Goal: Task Accomplishment & Management: Use online tool/utility

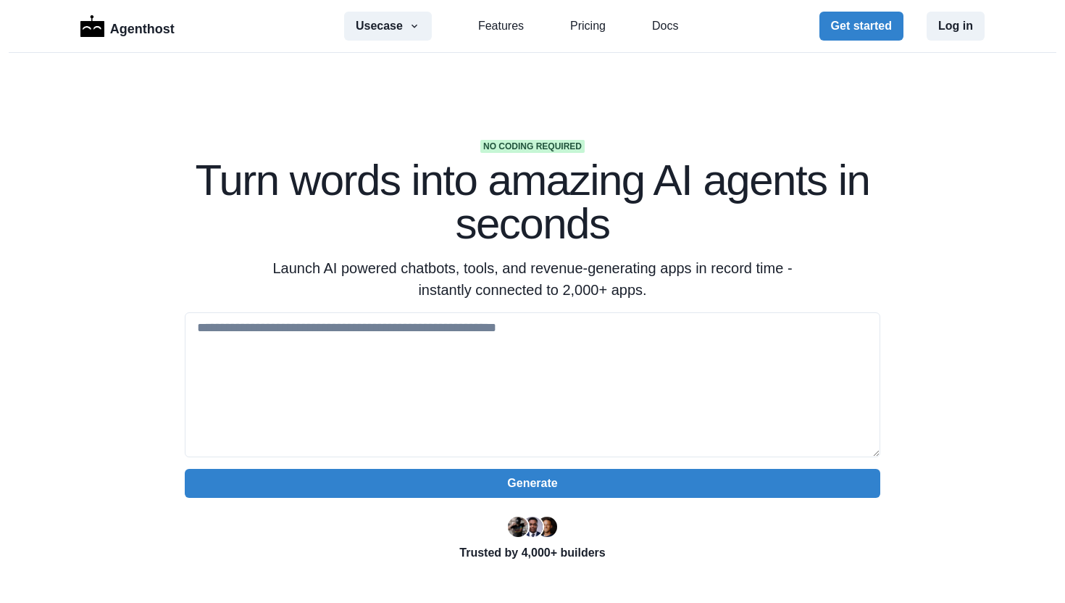
type textarea "**********"
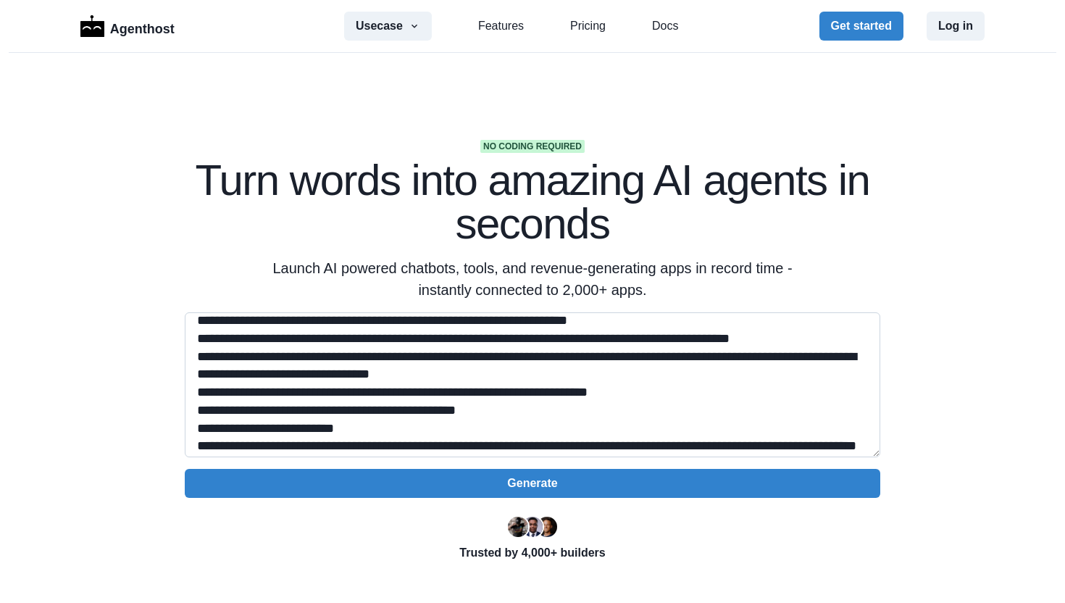
scroll to position [85, 0]
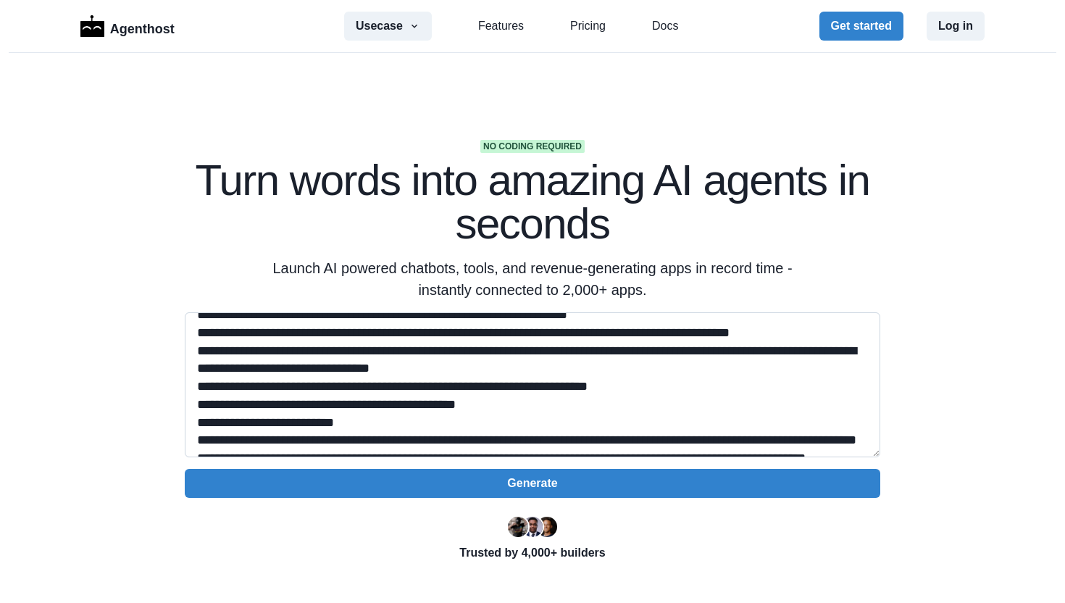
click at [382, 333] on textarea at bounding box center [532, 384] width 695 height 145
click at [674, 335] on textarea at bounding box center [532, 384] width 695 height 145
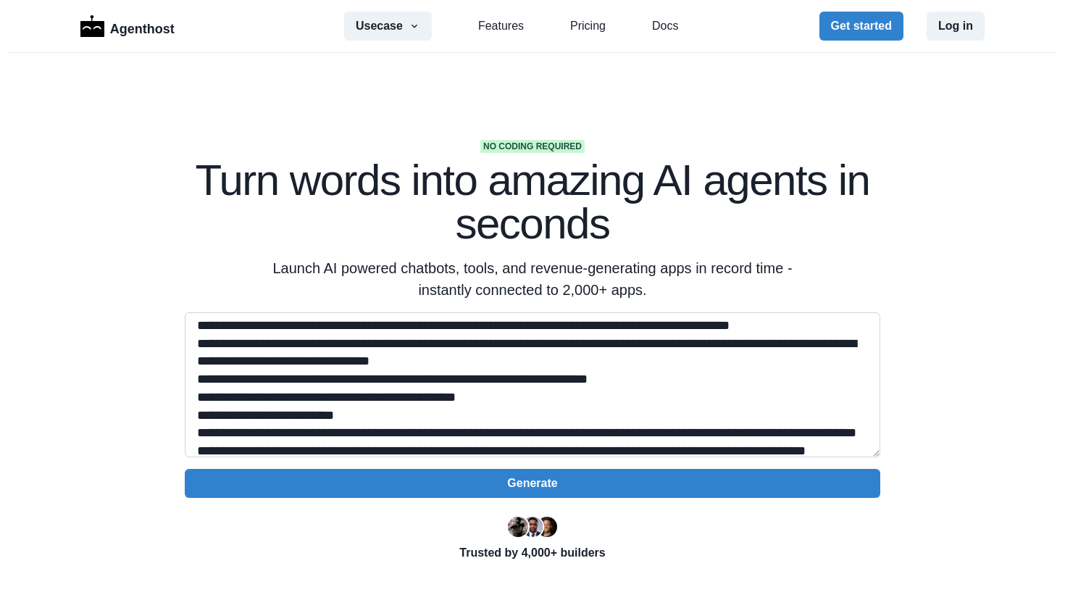
scroll to position [88, 0]
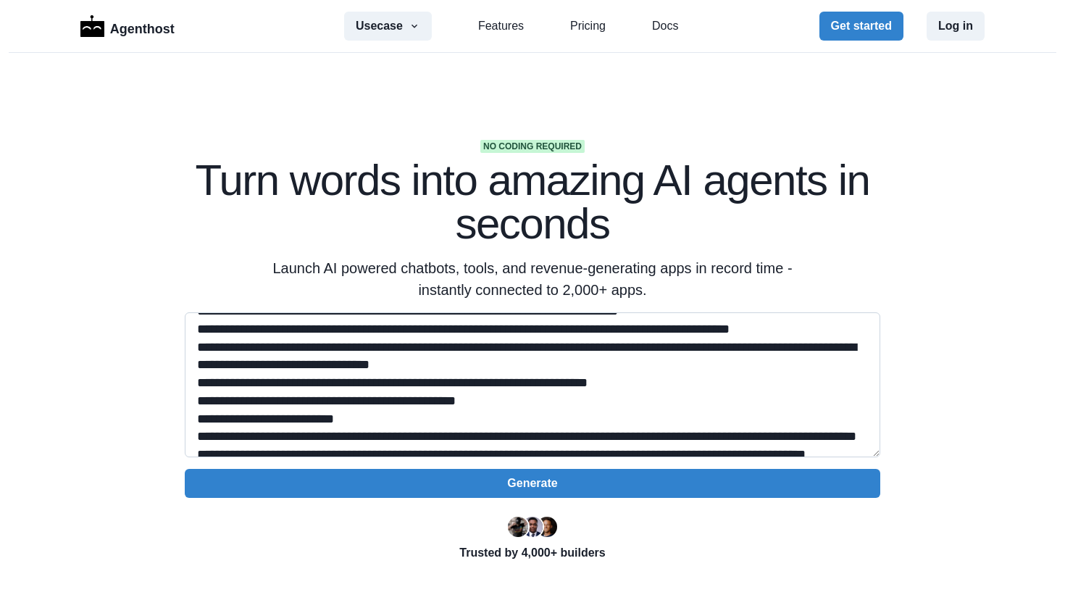
click at [850, 351] on textarea at bounding box center [532, 384] width 695 height 145
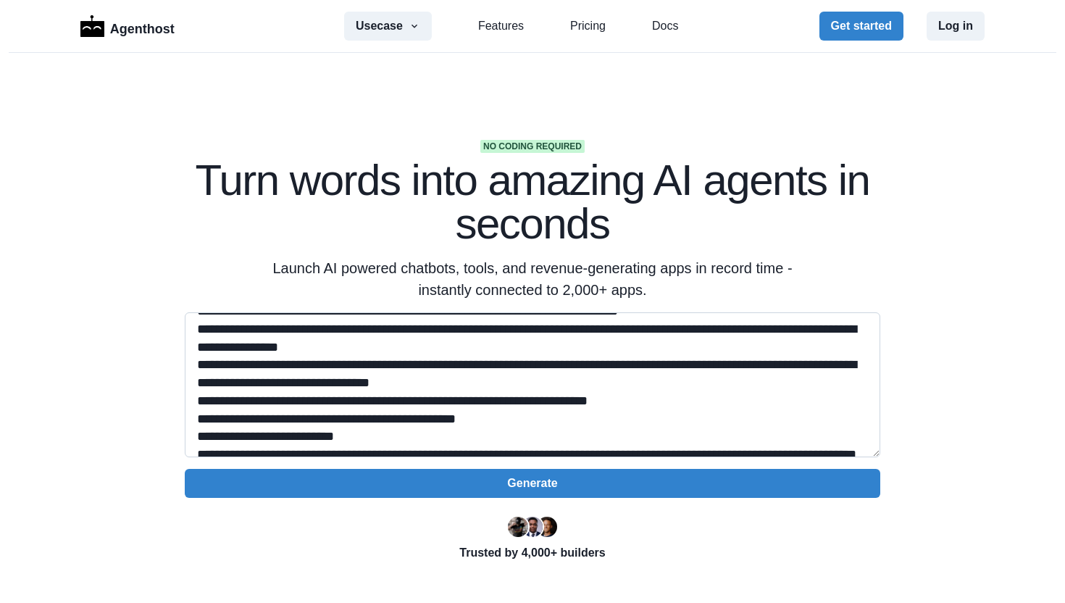
click at [494, 396] on textarea at bounding box center [532, 384] width 695 height 145
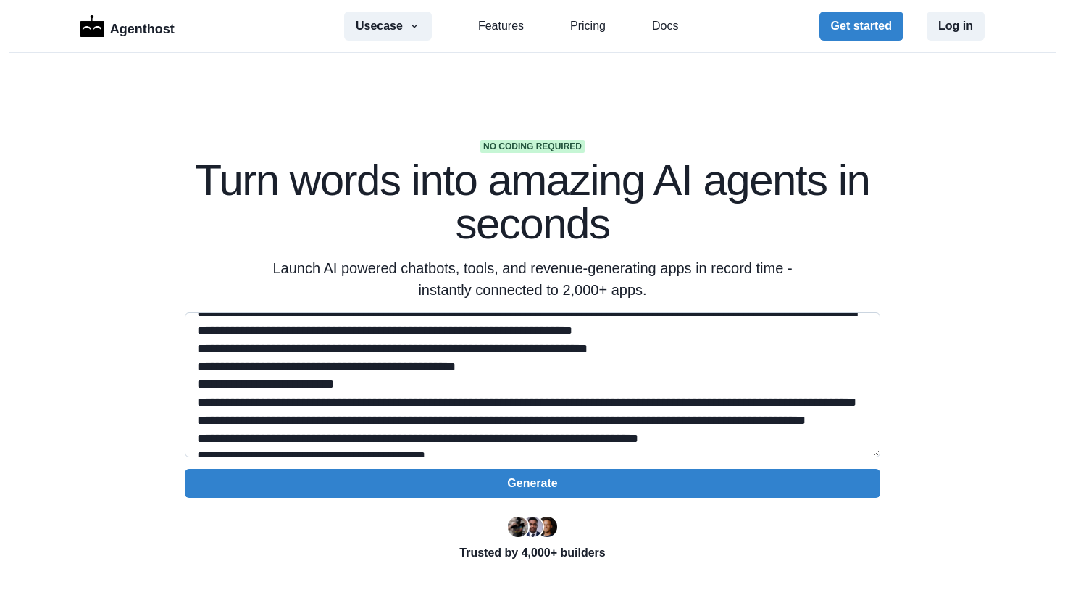
scroll to position [144, 0]
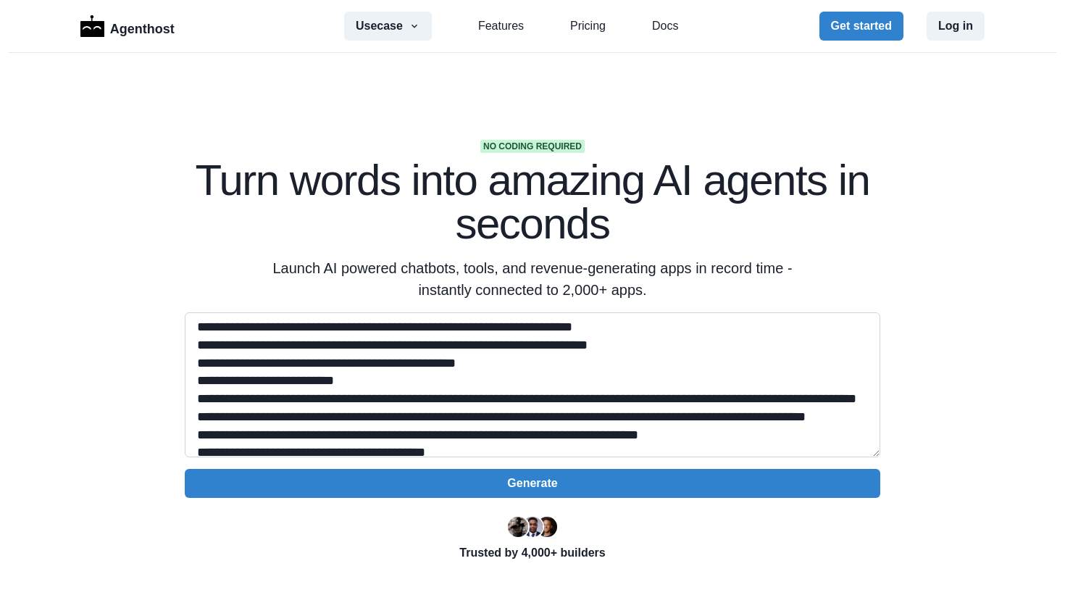
click at [670, 364] on textarea at bounding box center [532, 384] width 695 height 145
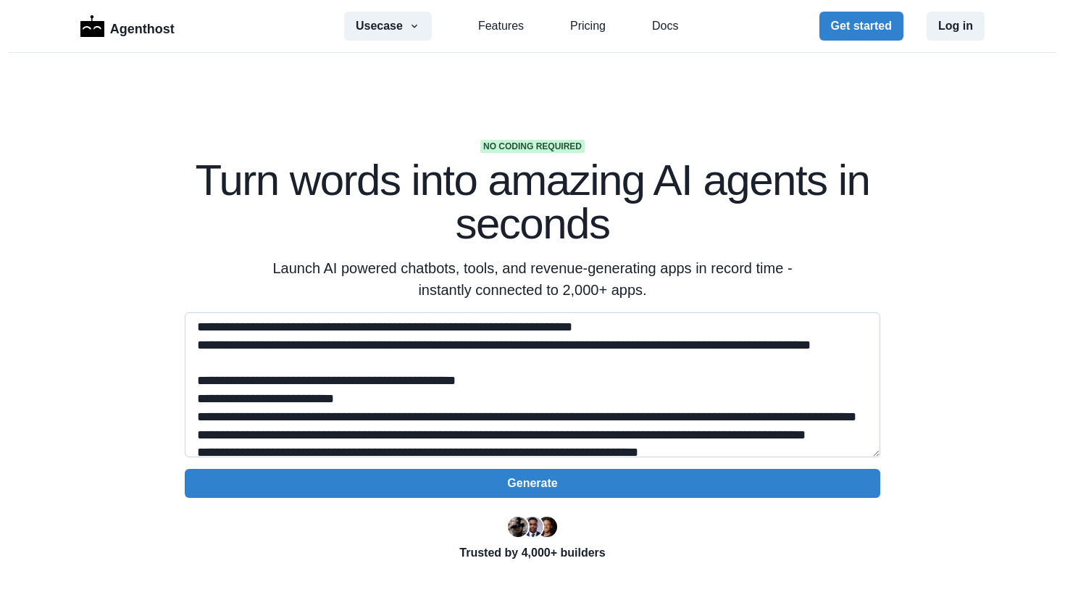
paste textarea "**********"
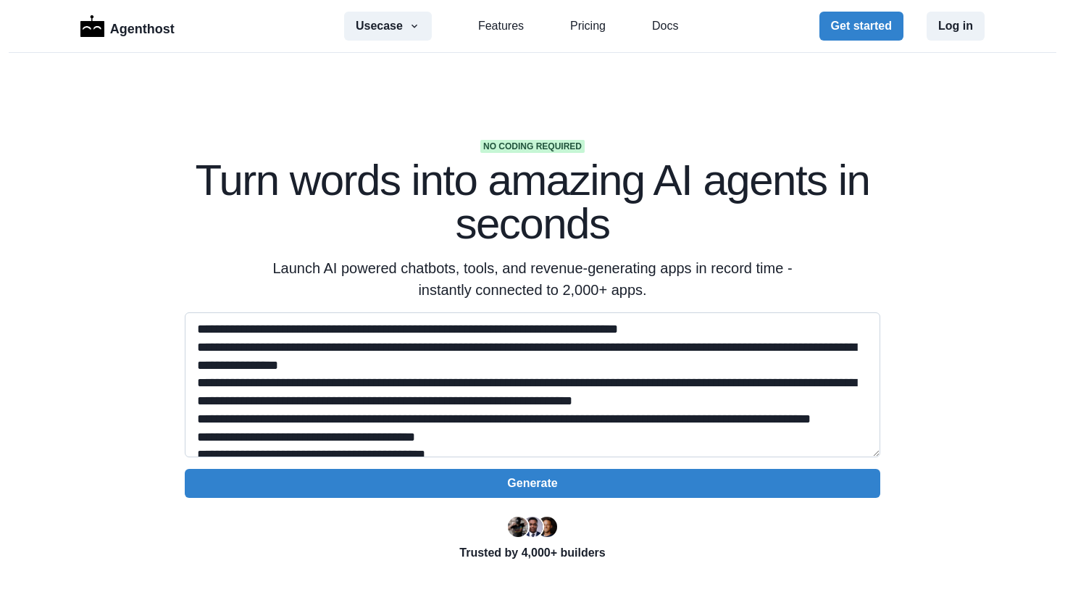
scroll to position [49, 0]
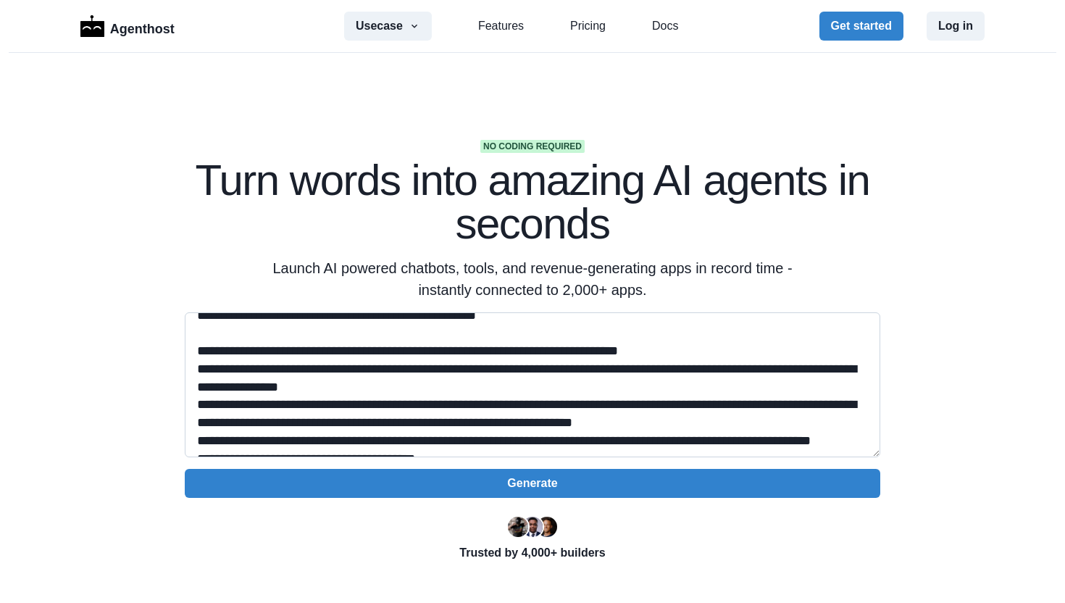
click at [447, 404] on textarea at bounding box center [532, 384] width 695 height 145
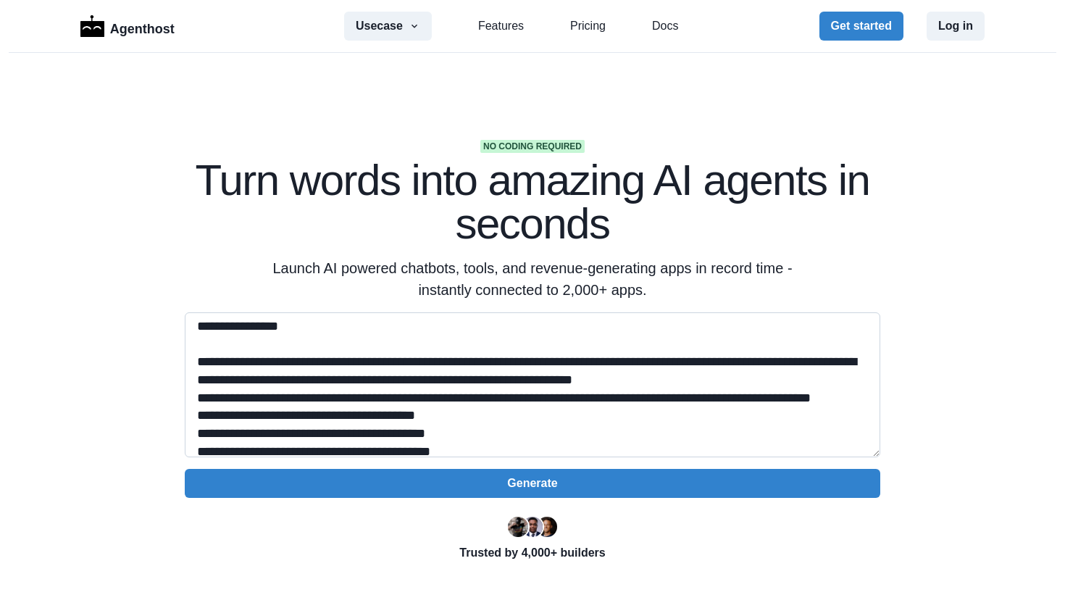
scroll to position [137, 0]
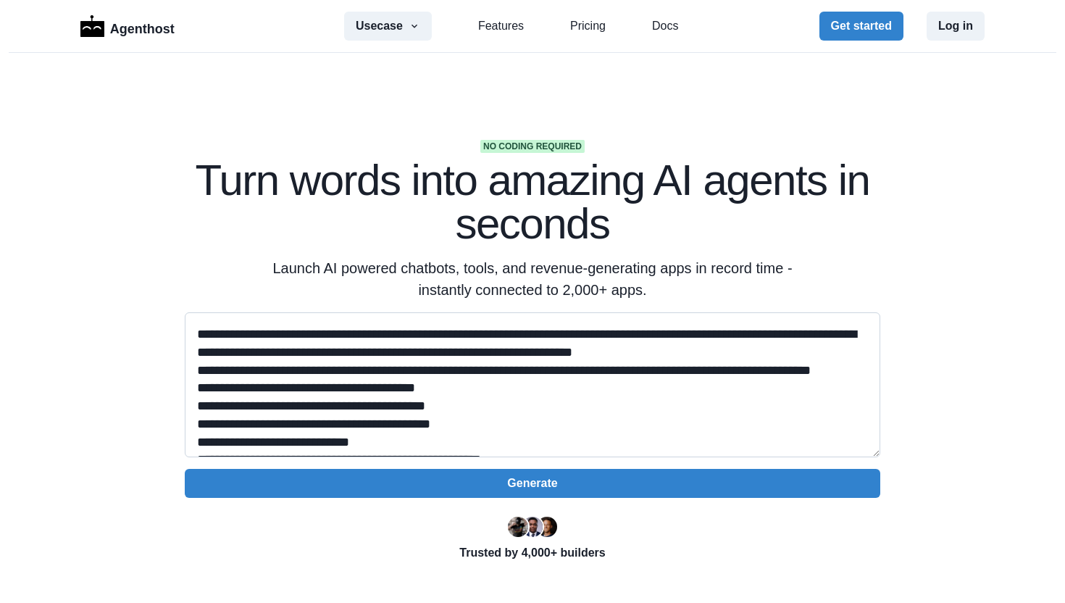
click at [198, 386] on textarea at bounding box center [532, 384] width 695 height 145
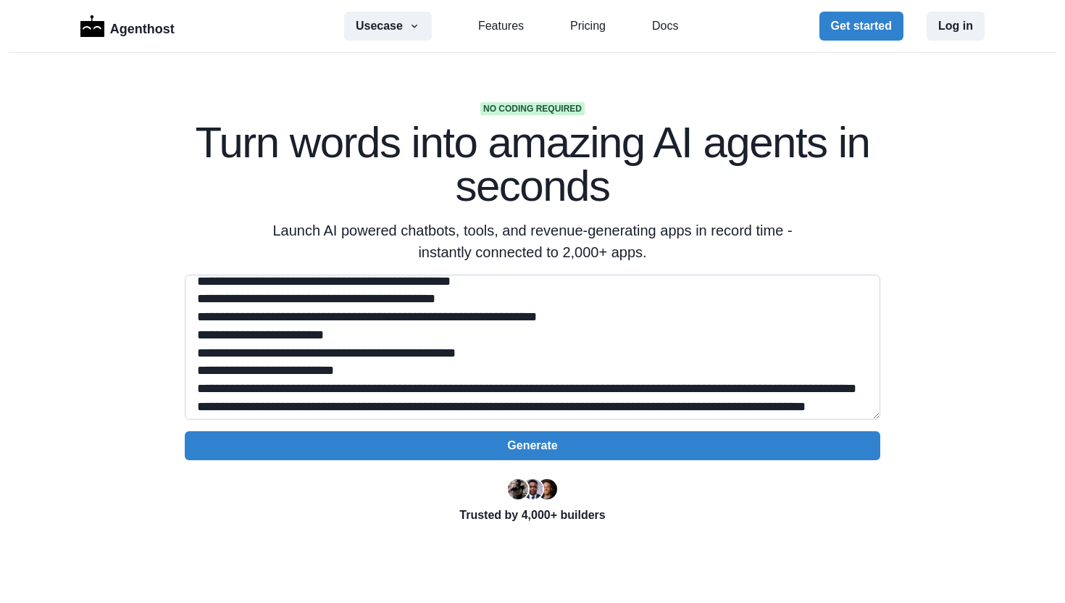
scroll to position [473, 0]
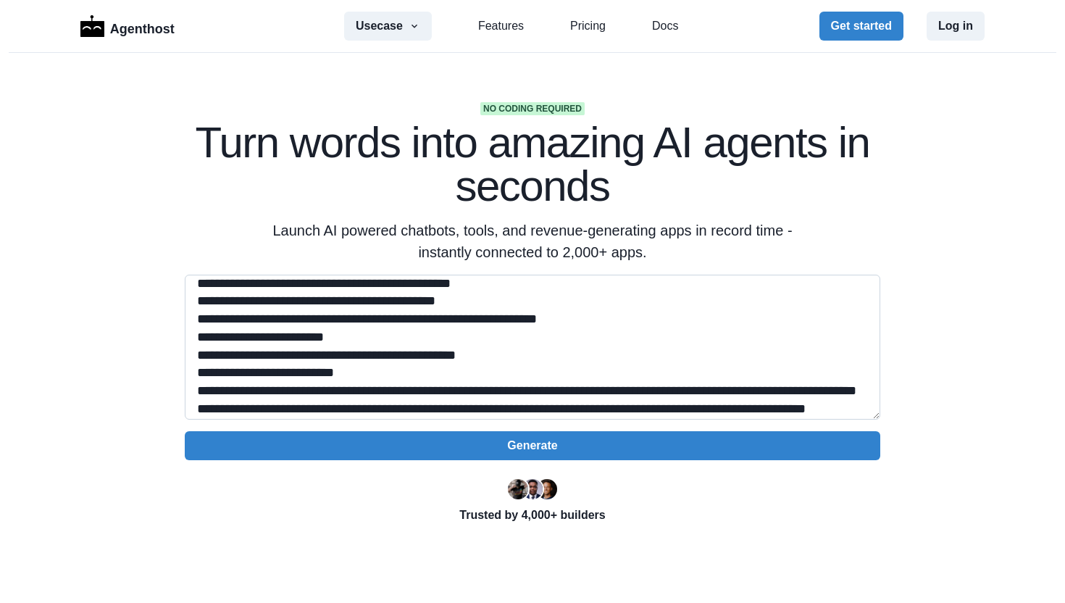
click at [198, 390] on textarea at bounding box center [532, 347] width 695 height 145
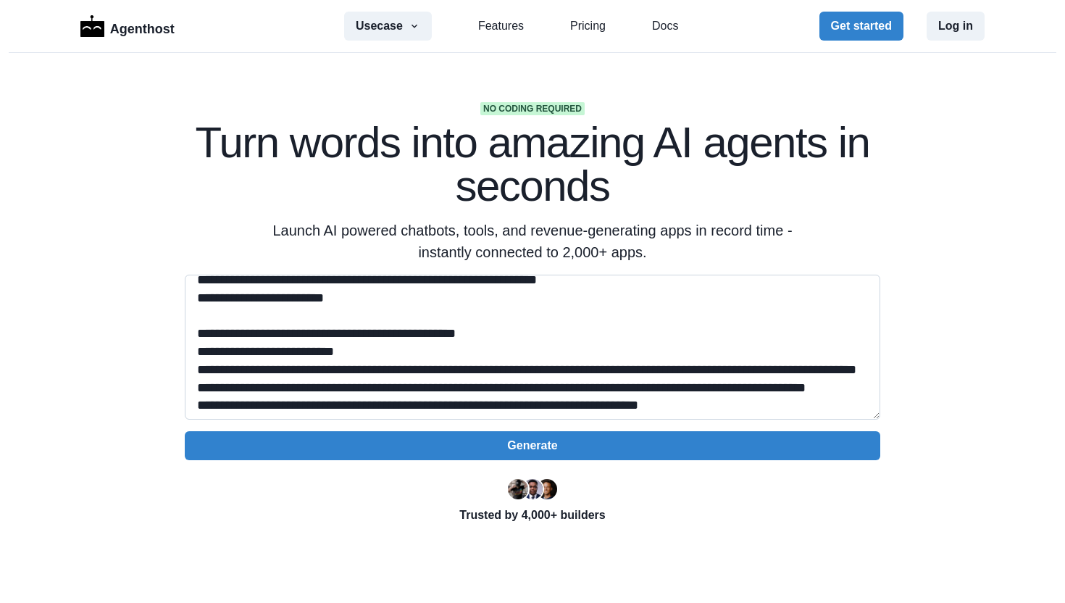
scroll to position [532, 0]
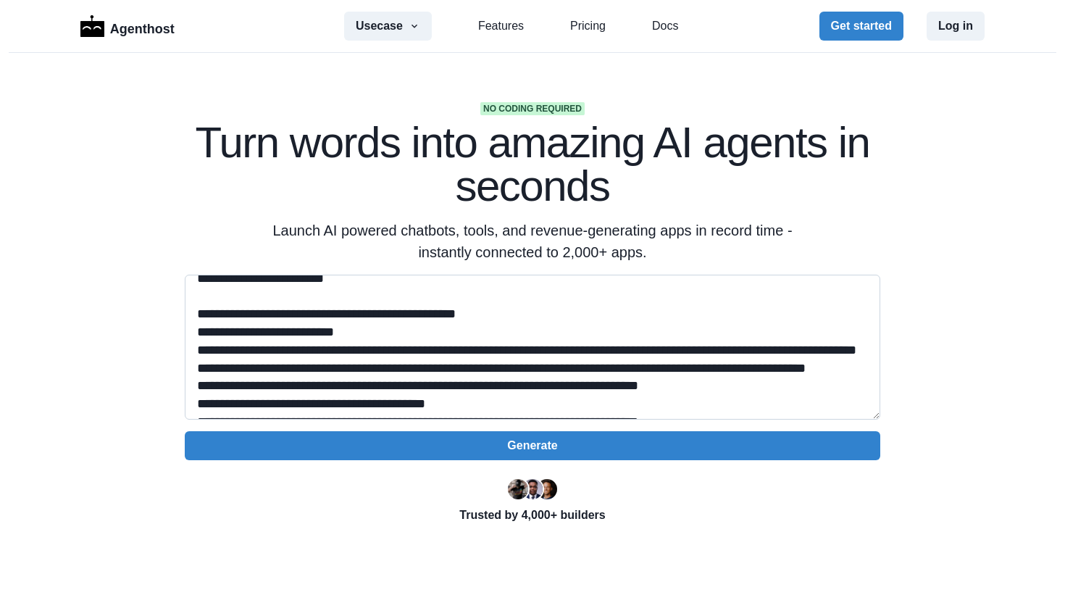
click at [522, 351] on textarea at bounding box center [532, 347] width 695 height 145
click at [200, 370] on textarea at bounding box center [532, 347] width 695 height 145
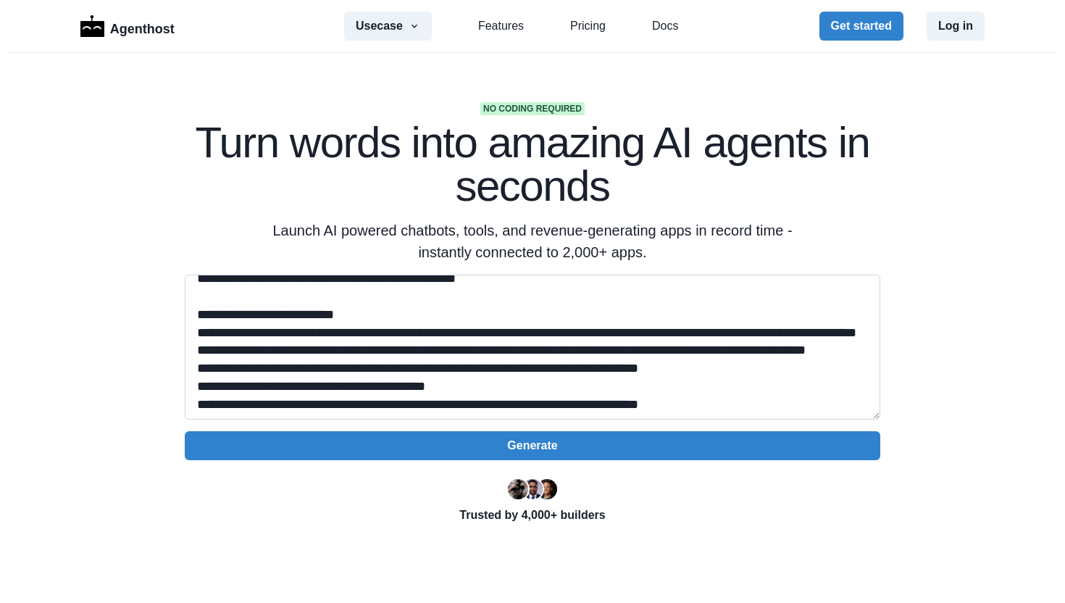
scroll to position [589, 0]
click at [403, 339] on textarea at bounding box center [532, 347] width 695 height 145
click at [380, 334] on textarea at bounding box center [532, 347] width 695 height 145
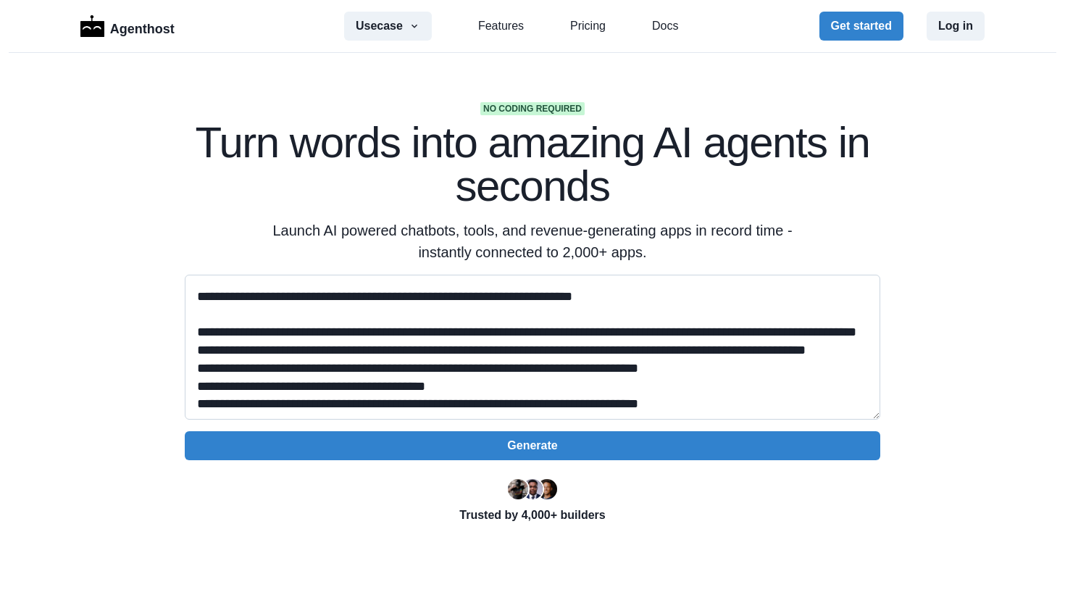
scroll to position [643, 0]
click at [461, 330] on textarea at bounding box center [532, 347] width 695 height 145
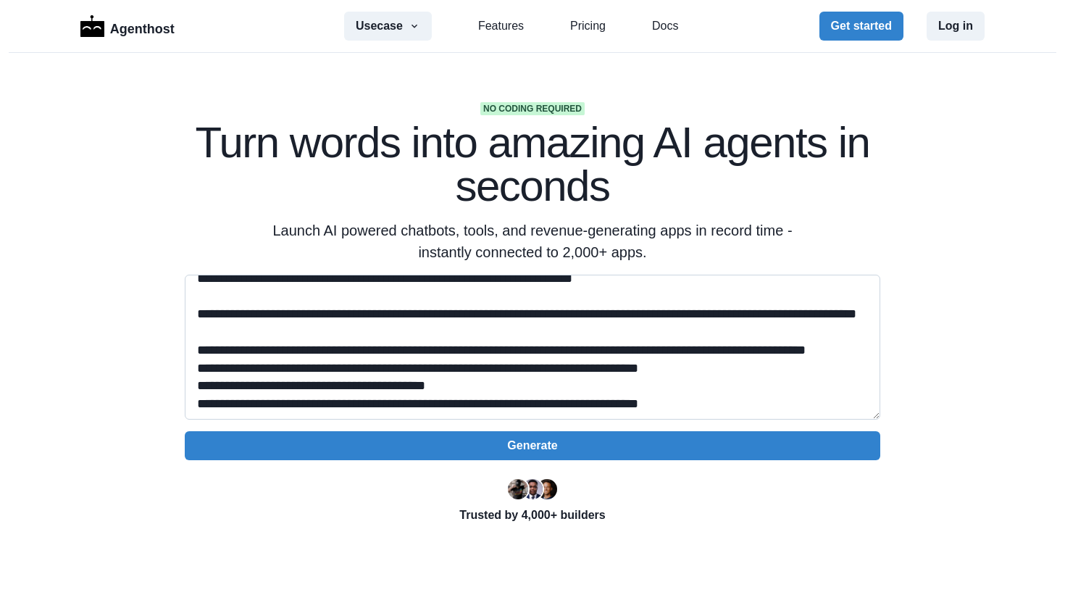
scroll to position [655, 0]
click at [633, 299] on textarea at bounding box center [532, 347] width 695 height 145
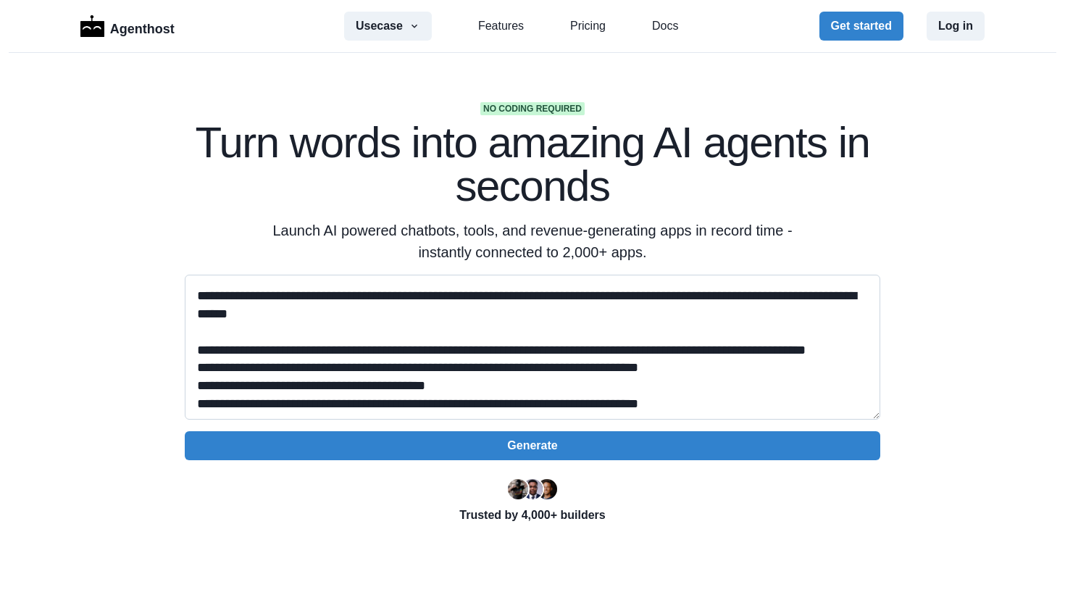
click at [674, 307] on textarea at bounding box center [532, 347] width 695 height 145
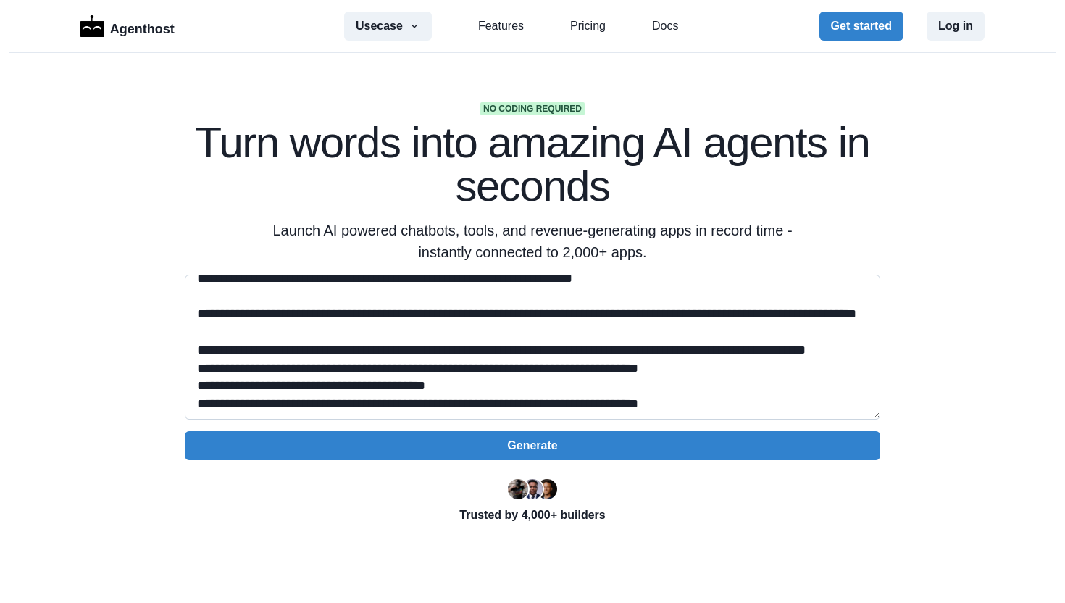
click at [662, 323] on textarea at bounding box center [532, 347] width 695 height 145
click at [343, 350] on textarea at bounding box center [532, 347] width 695 height 145
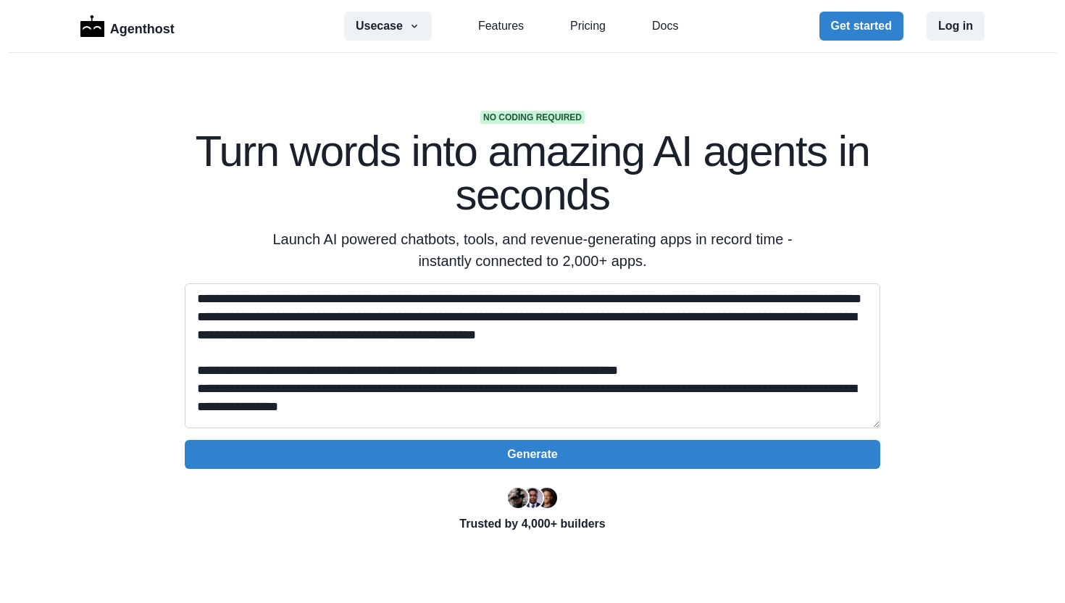
scroll to position [25, 0]
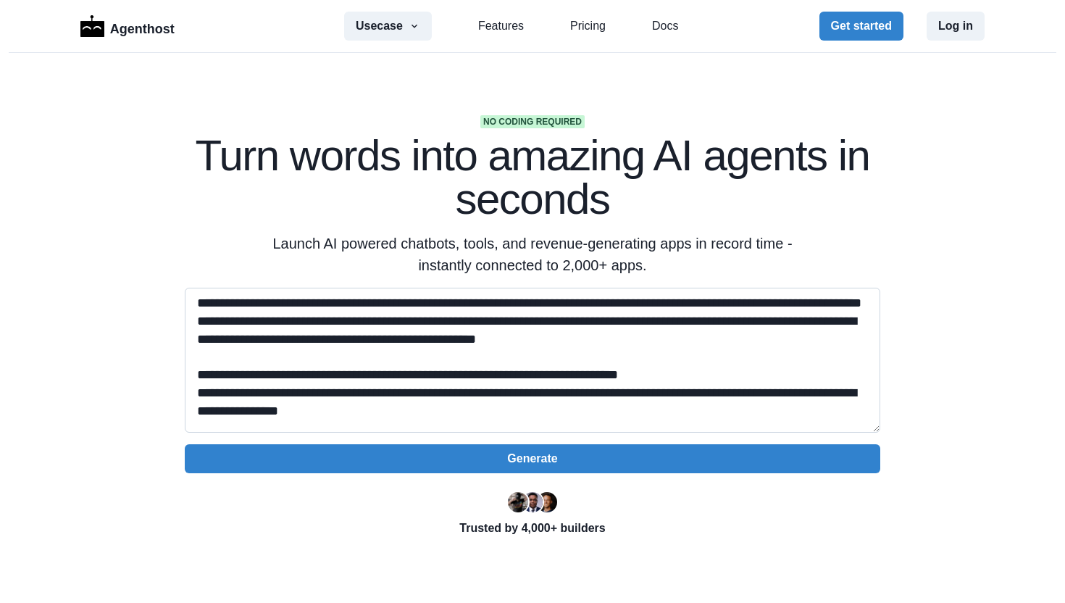
drag, startPoint x: 782, startPoint y: 354, endPoint x: 846, endPoint y: 338, distance: 66.4
click at [846, 338] on textarea at bounding box center [532, 360] width 695 height 145
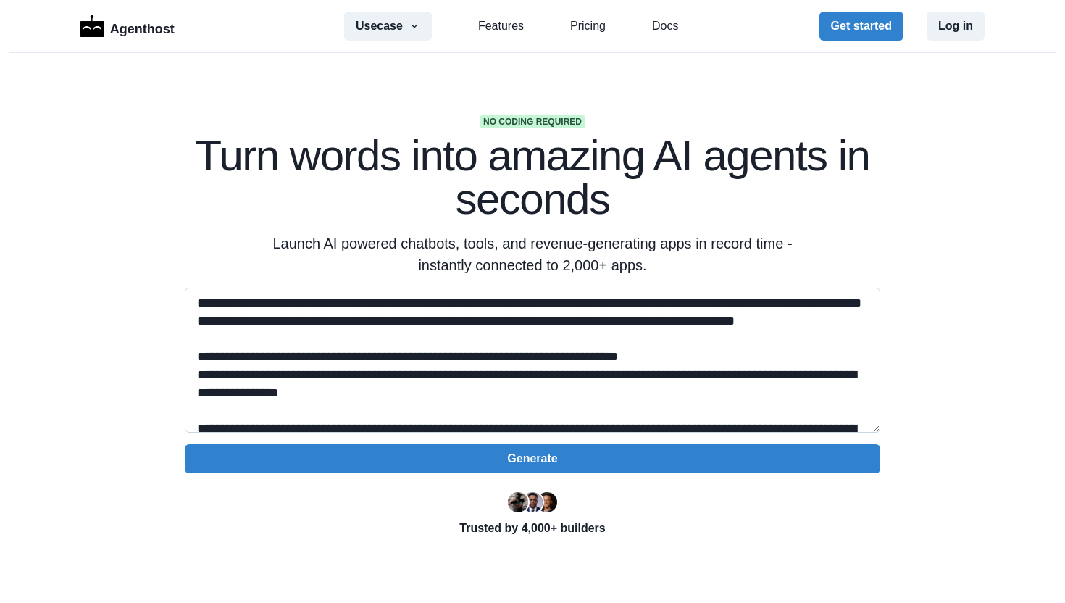
drag, startPoint x: 854, startPoint y: 338, endPoint x: 532, endPoint y: 338, distance: 321.6
click at [532, 338] on textarea at bounding box center [532, 360] width 695 height 145
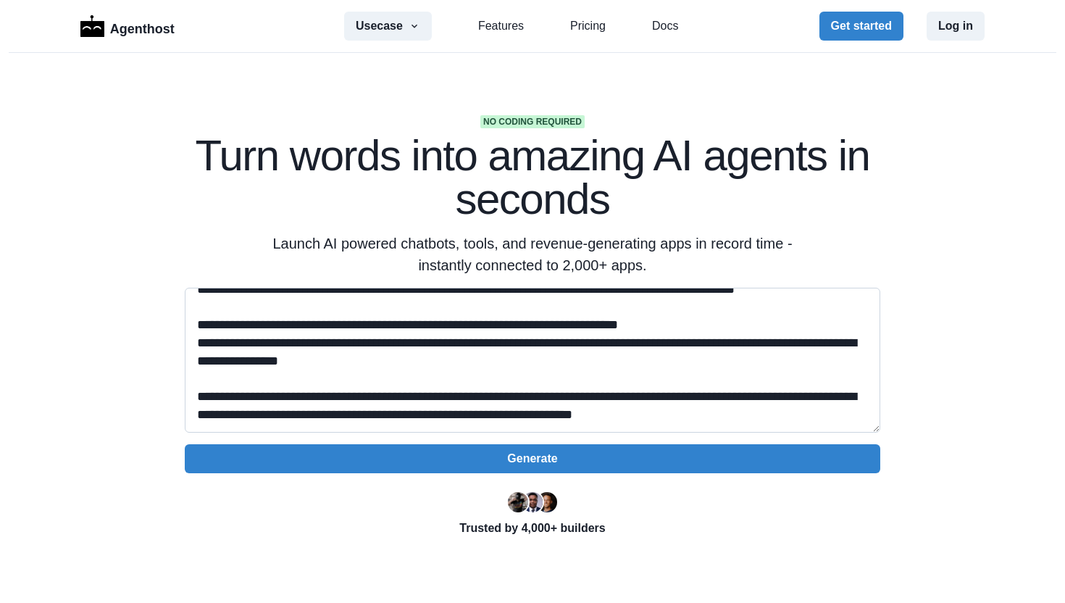
click at [468, 356] on textarea at bounding box center [532, 360] width 695 height 145
drag, startPoint x: 199, startPoint y: 306, endPoint x: 848, endPoint y: 306, distance: 649.1
click at [848, 306] on textarea at bounding box center [532, 360] width 695 height 145
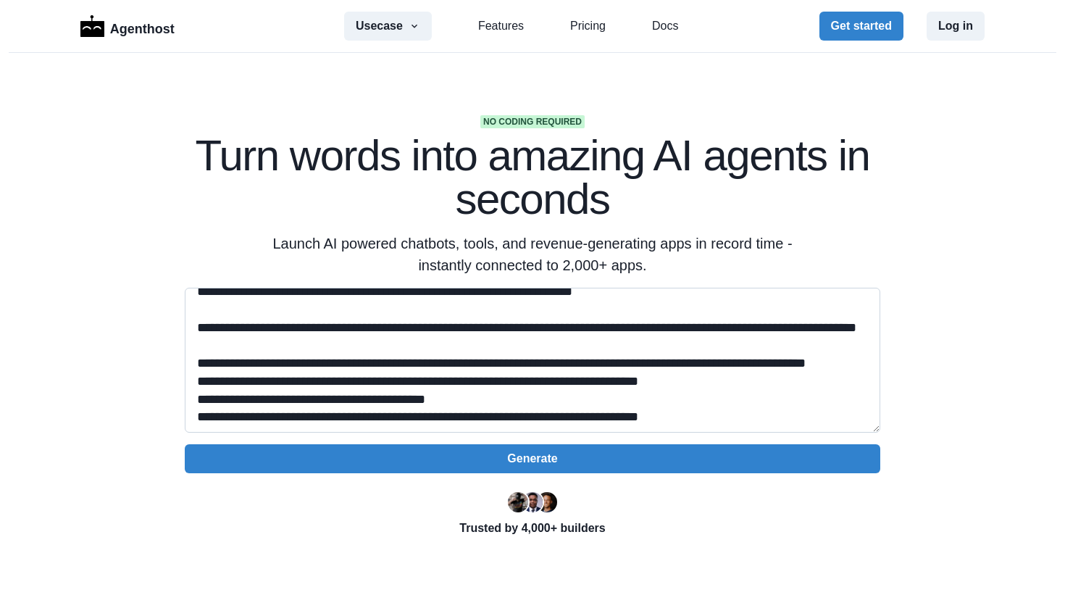
scroll to position [629, 0]
click at [417, 396] on textarea at bounding box center [532, 360] width 695 height 145
paste textarea "**********"
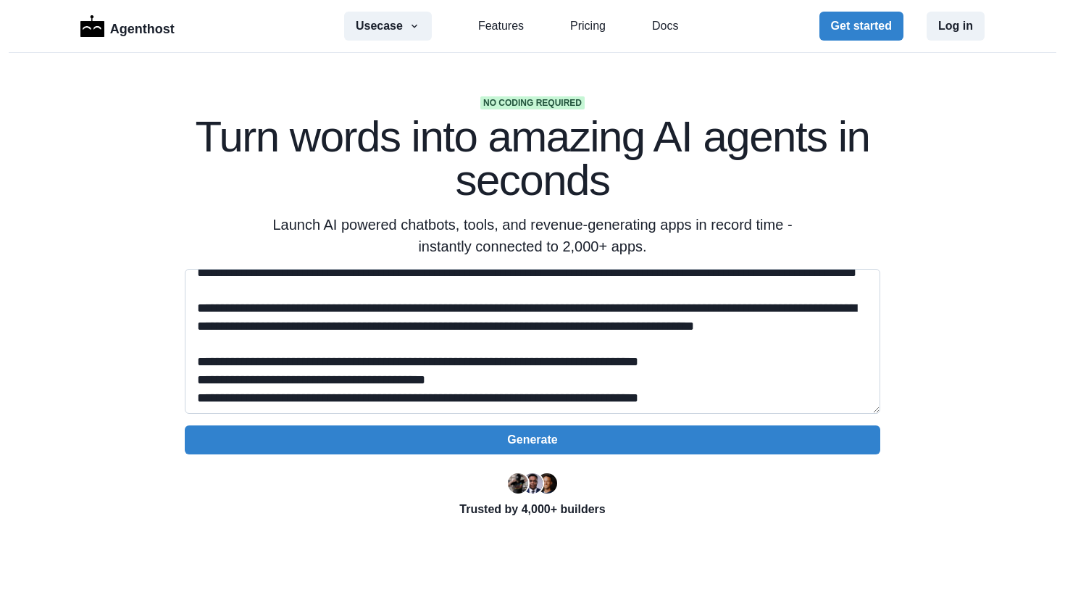
scroll to position [48, 0]
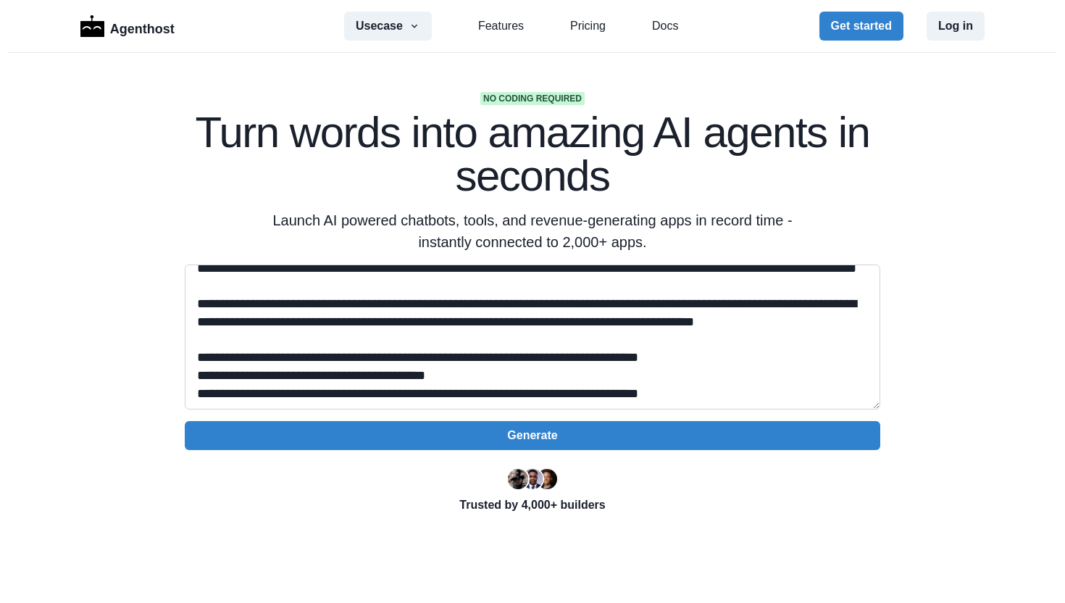
click at [726, 355] on textarea at bounding box center [532, 336] width 695 height 145
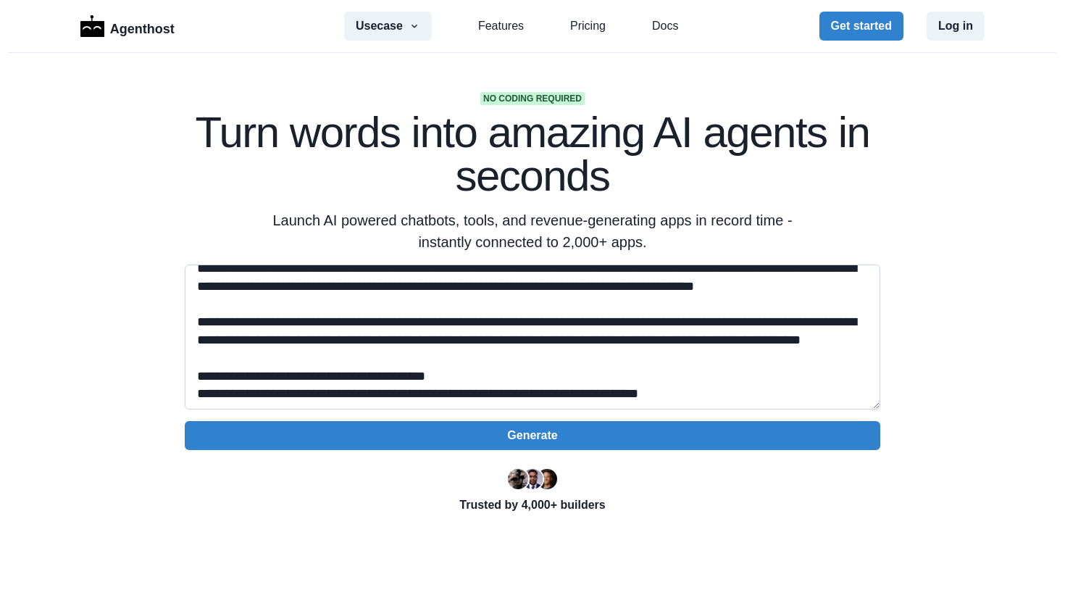
scroll to position [746, 0]
click at [335, 341] on textarea at bounding box center [532, 336] width 695 height 145
click at [328, 341] on textarea at bounding box center [532, 336] width 695 height 145
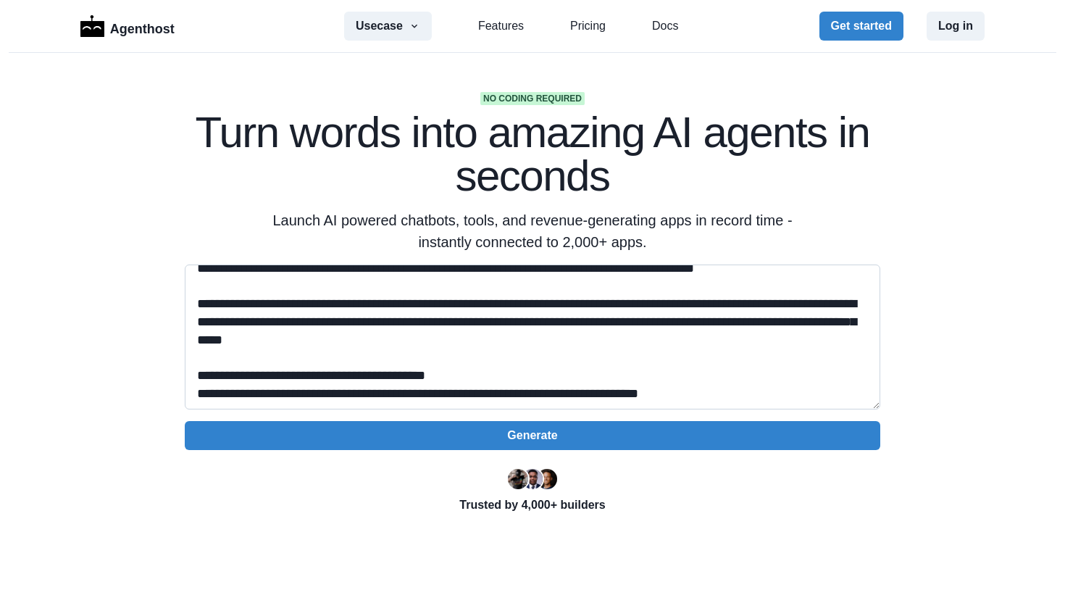
drag, startPoint x: 414, startPoint y: 341, endPoint x: 329, endPoint y: 341, distance: 85.5
click at [329, 341] on textarea at bounding box center [532, 336] width 695 height 145
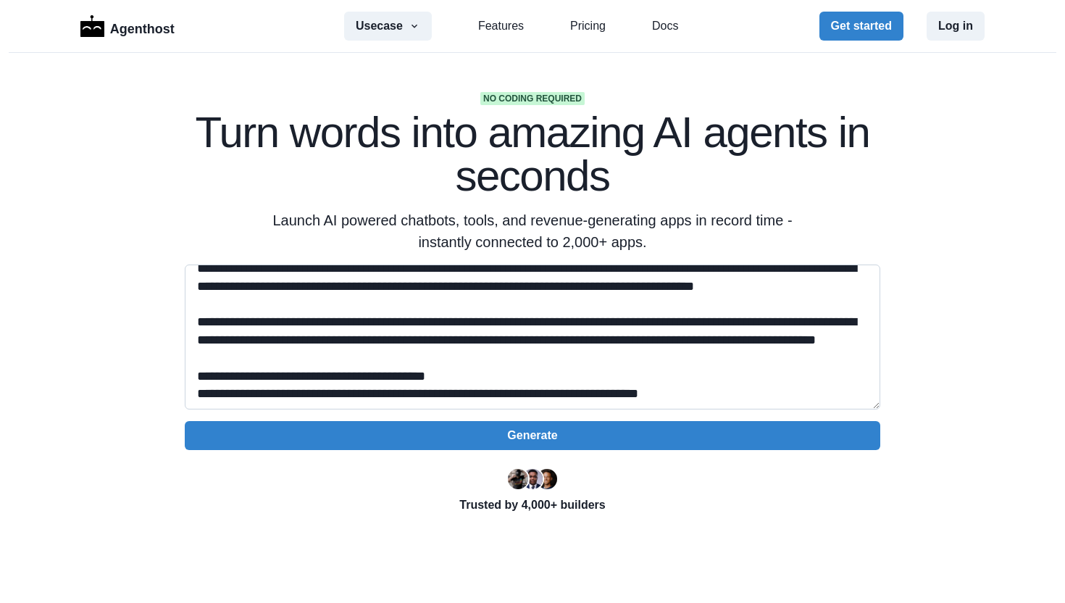
click at [246, 340] on textarea at bounding box center [532, 336] width 695 height 145
paste textarea "**********"
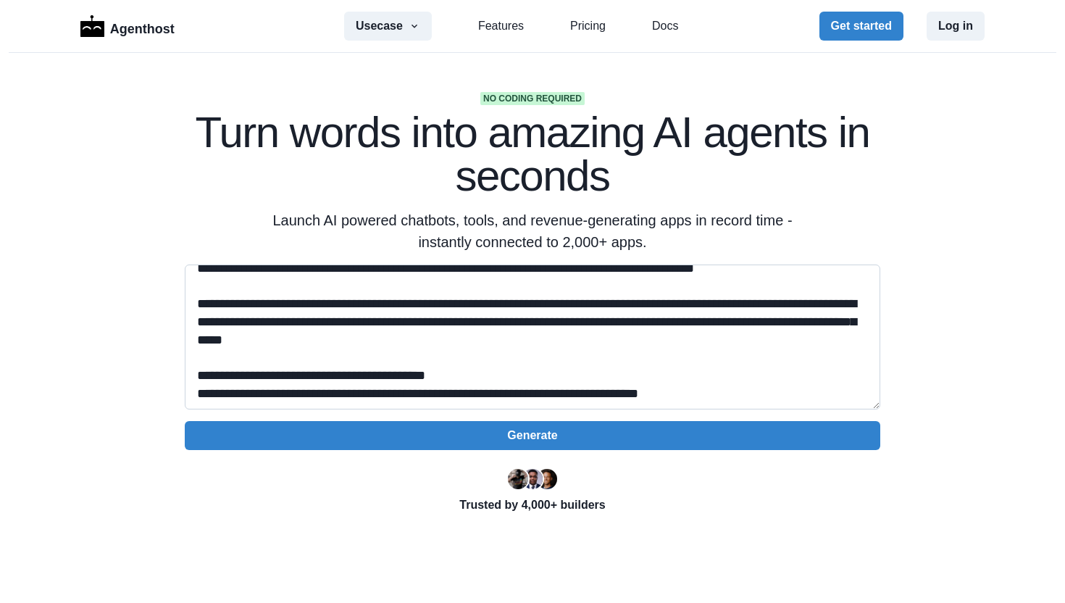
click at [247, 340] on textarea at bounding box center [532, 336] width 695 height 145
click at [445, 343] on textarea at bounding box center [532, 336] width 695 height 145
click at [354, 340] on textarea at bounding box center [532, 336] width 695 height 145
click at [443, 340] on textarea at bounding box center [532, 336] width 695 height 145
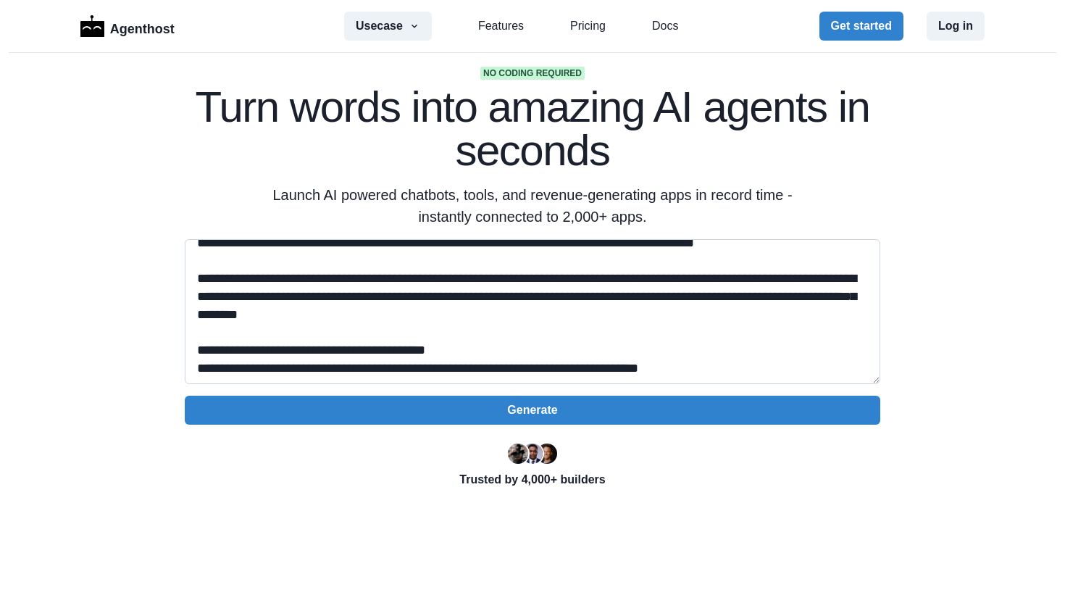
scroll to position [76, 0]
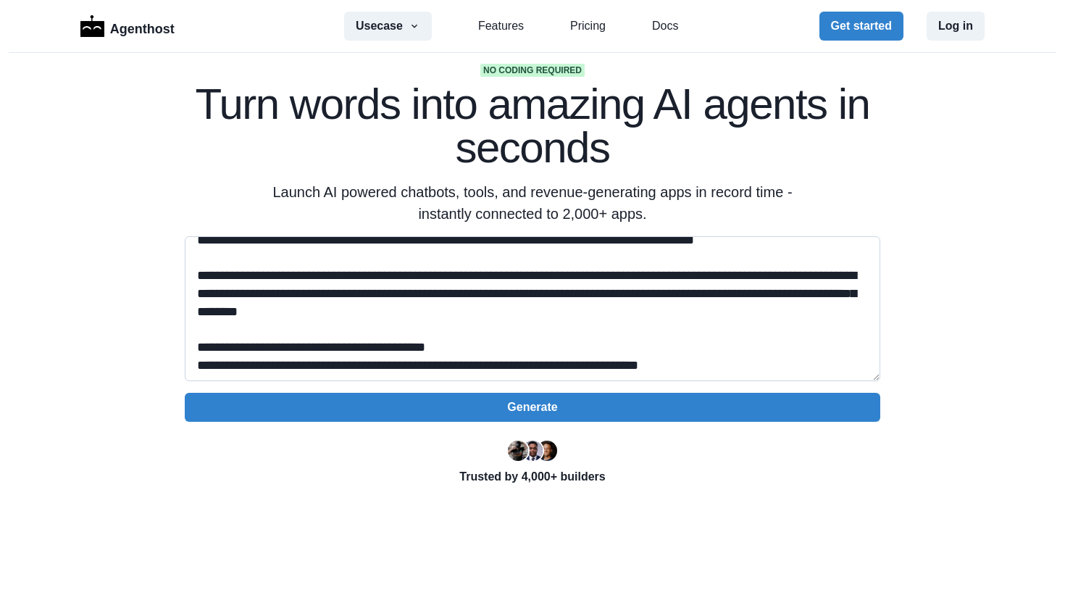
click at [498, 356] on textarea at bounding box center [532, 308] width 695 height 145
click at [581, 348] on textarea at bounding box center [532, 308] width 695 height 145
click at [601, 350] on textarea at bounding box center [532, 308] width 695 height 145
click at [695, 349] on textarea at bounding box center [532, 308] width 695 height 145
click at [760, 348] on textarea at bounding box center [532, 308] width 695 height 145
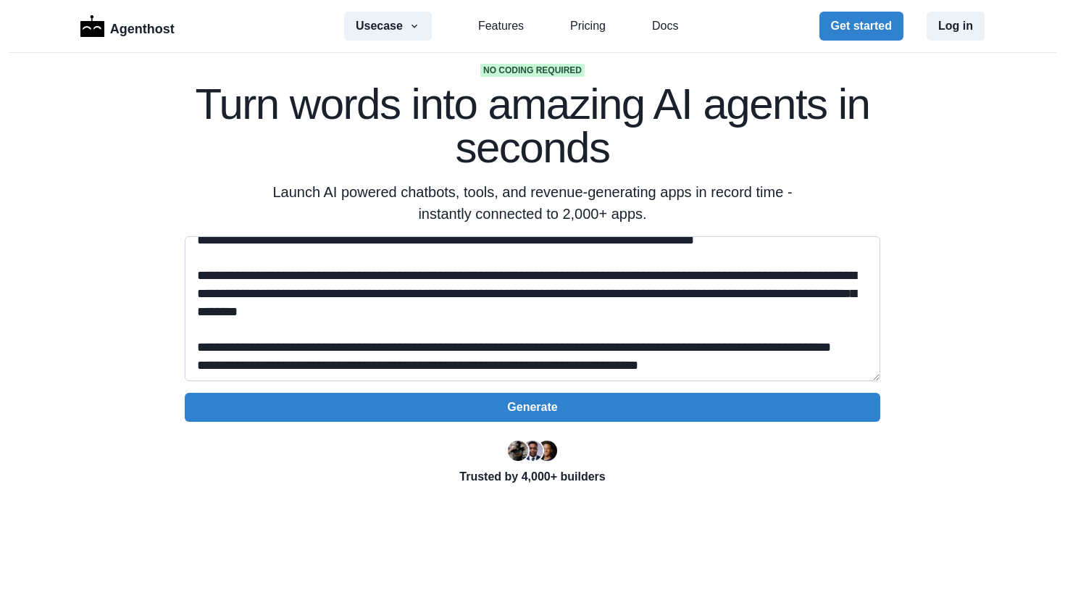
click at [722, 314] on textarea at bounding box center [532, 308] width 695 height 145
click at [415, 344] on textarea at bounding box center [532, 308] width 695 height 145
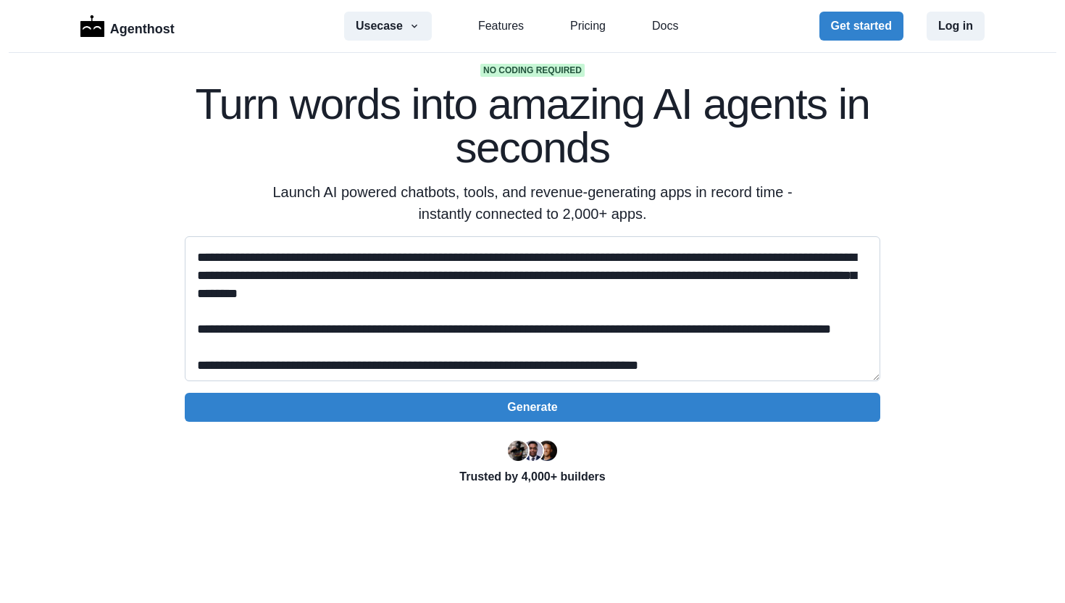
scroll to position [782, 0]
drag, startPoint x: 262, startPoint y: 364, endPoint x: 223, endPoint y: 364, distance: 38.4
click at [223, 364] on textarea at bounding box center [532, 308] width 695 height 145
click at [431, 366] on textarea at bounding box center [532, 308] width 695 height 145
click at [718, 343] on textarea at bounding box center [532, 308] width 695 height 145
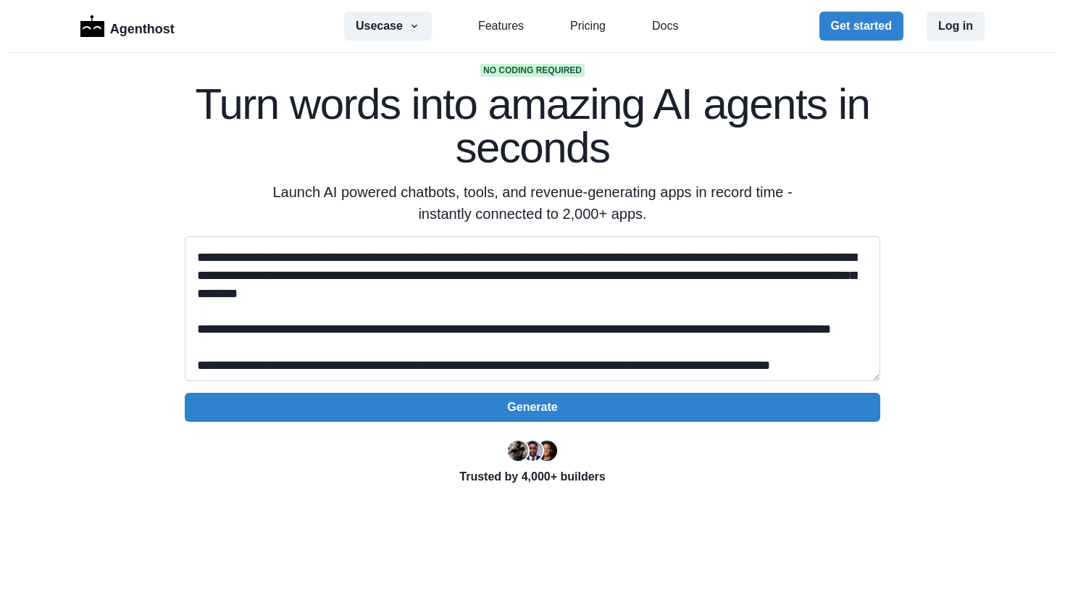
click at [779, 356] on textarea at bounding box center [532, 308] width 695 height 145
click at [837, 364] on textarea at bounding box center [532, 308] width 695 height 145
click at [543, 343] on textarea at bounding box center [532, 308] width 695 height 145
click at [545, 333] on textarea at bounding box center [532, 308] width 695 height 145
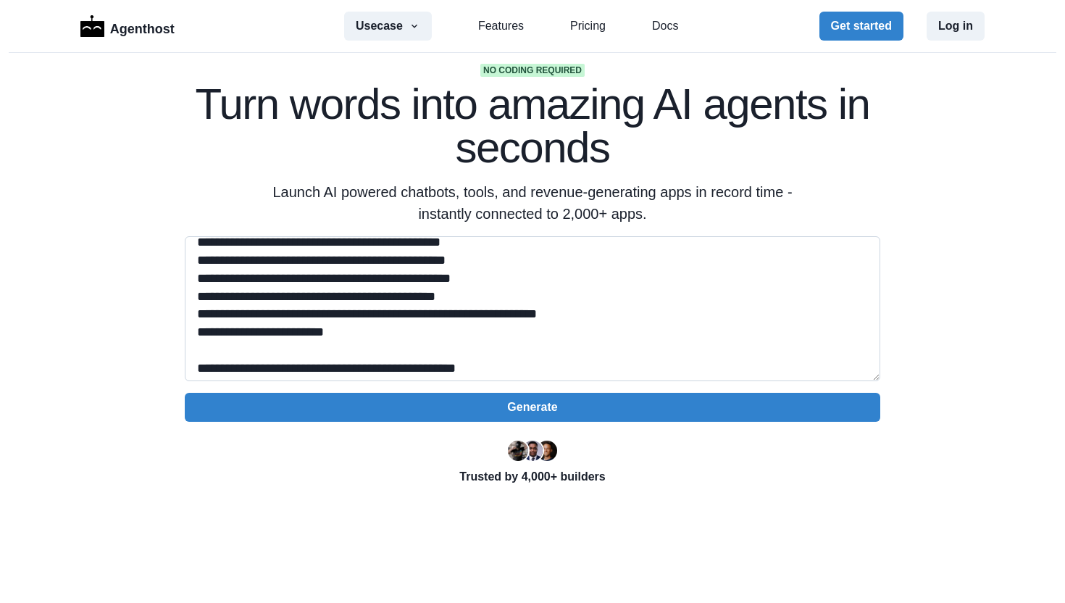
scroll to position [0, 0]
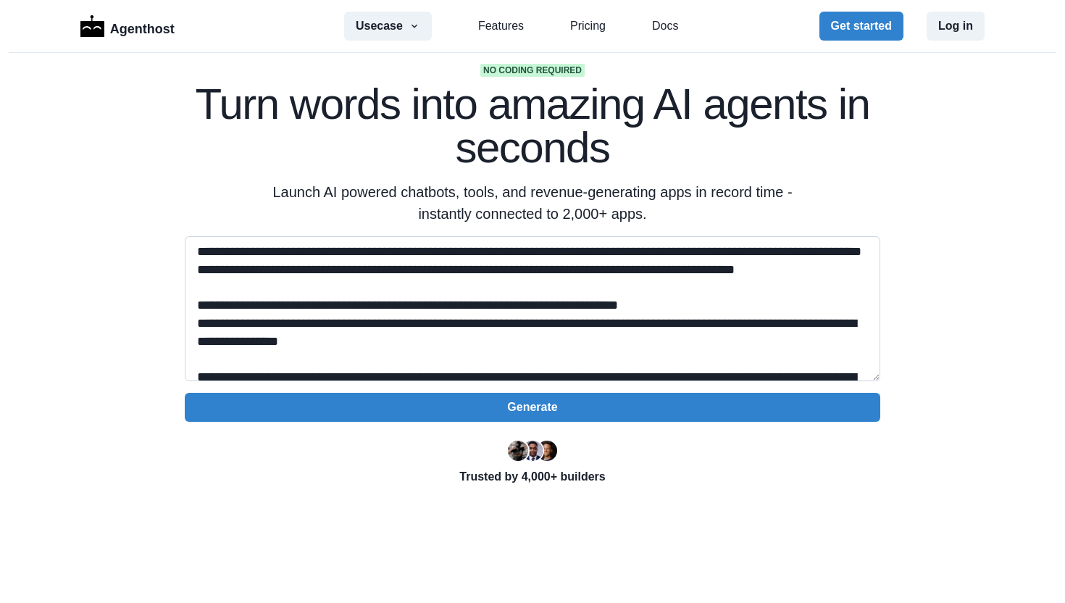
click at [331, 322] on textarea at bounding box center [532, 308] width 695 height 145
click at [434, 325] on textarea at bounding box center [532, 308] width 695 height 145
click at [600, 327] on textarea at bounding box center [532, 308] width 695 height 145
click at [846, 325] on textarea at bounding box center [532, 308] width 695 height 145
click at [572, 348] on textarea at bounding box center [532, 308] width 695 height 145
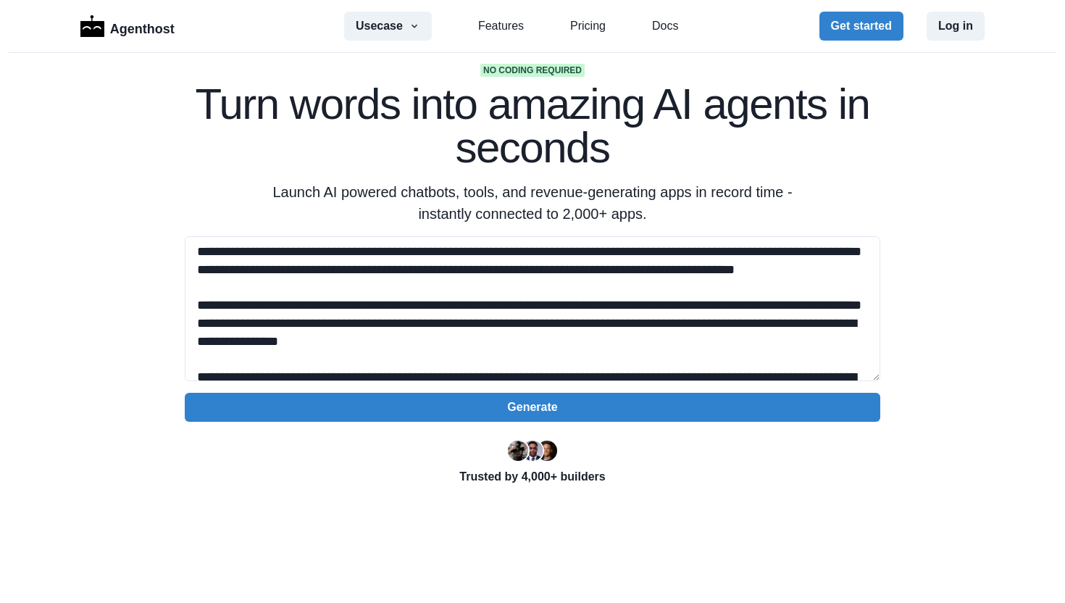
type textarea "**********"
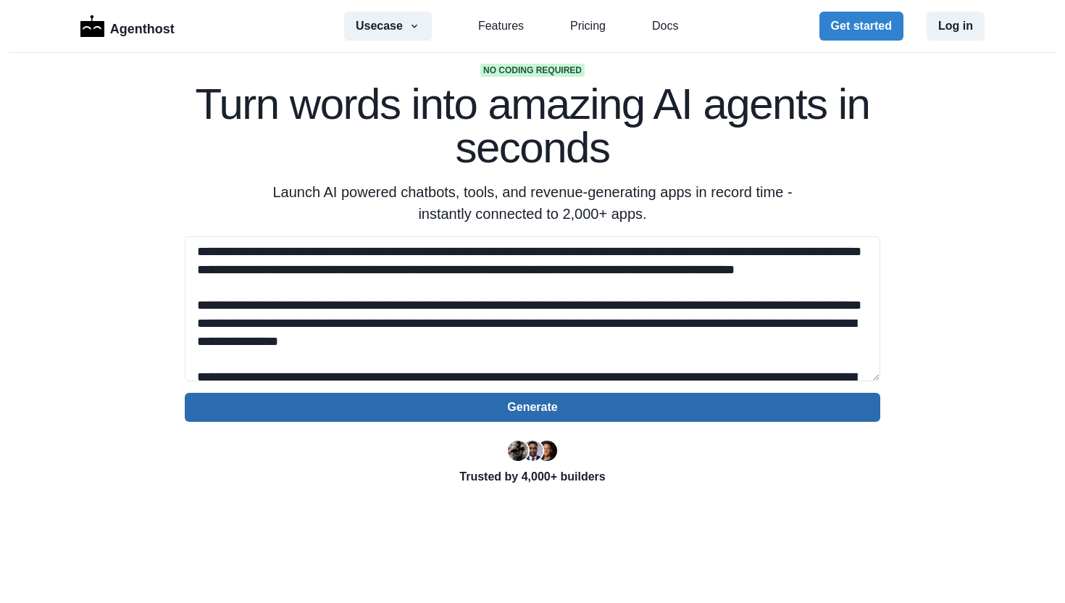
click at [523, 411] on button "Generate" at bounding box center [532, 407] width 695 height 29
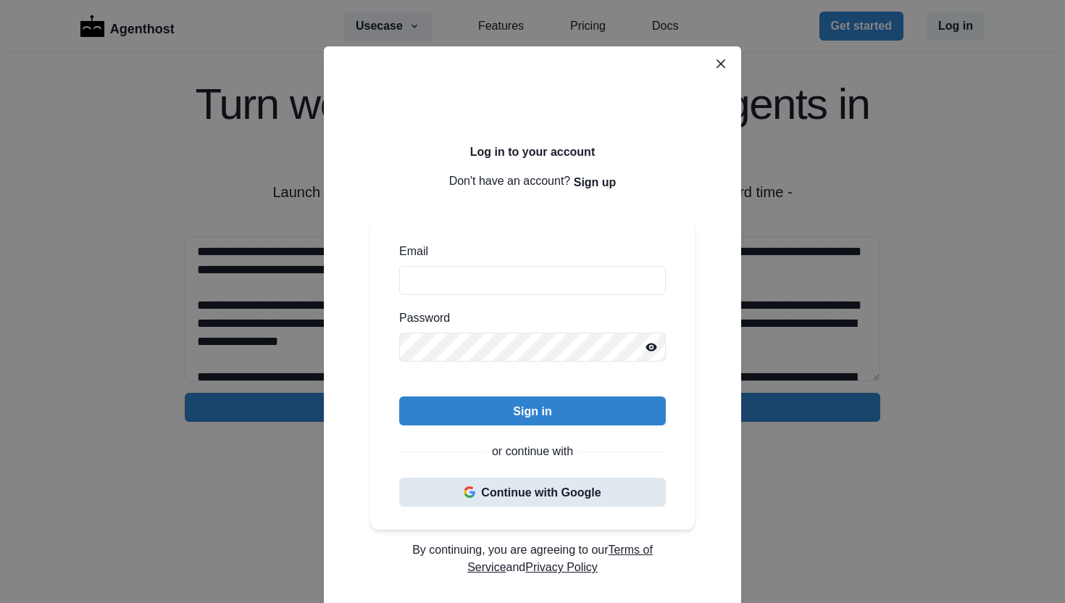
click at [527, 493] on button "Continue with Google" at bounding box center [532, 491] width 267 height 29
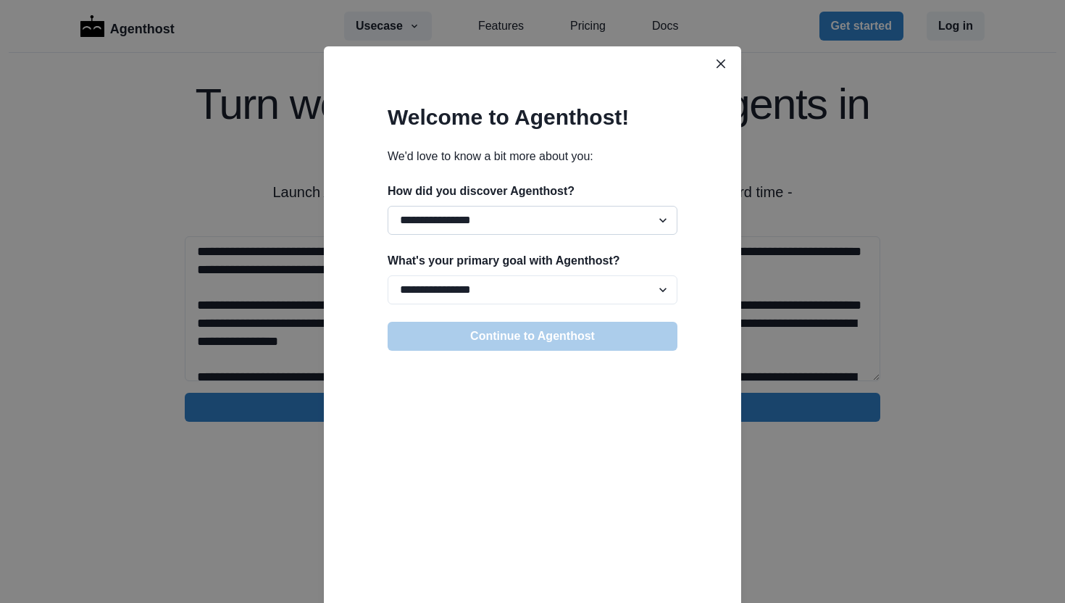
click at [632, 230] on select "**********" at bounding box center [533, 220] width 290 height 29
select select "******"
click at [388, 206] on select "**********" at bounding box center [533, 220] width 290 height 29
click at [542, 290] on select "**********" at bounding box center [533, 289] width 290 height 29
select select "**********"
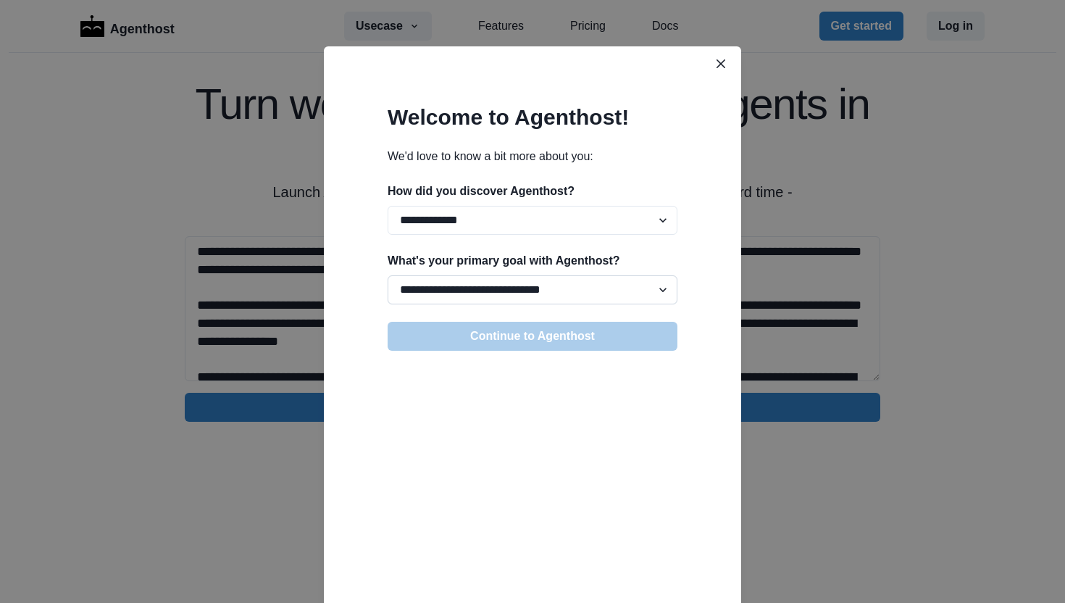
click at [388, 275] on select "**********" at bounding box center [533, 289] width 290 height 29
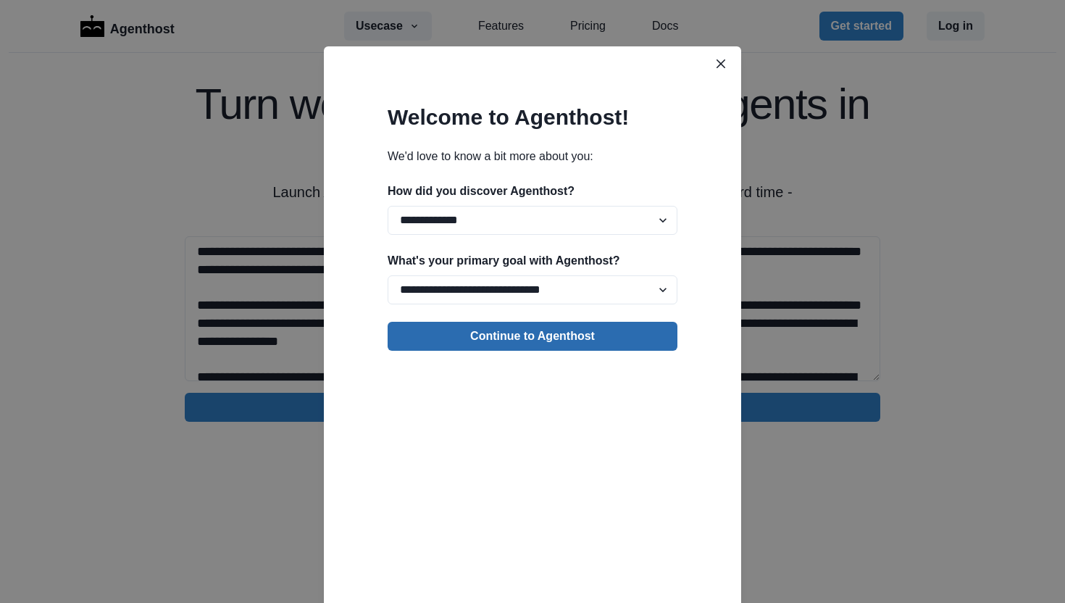
click at [541, 340] on button "Continue to Agenthost" at bounding box center [533, 336] width 290 height 29
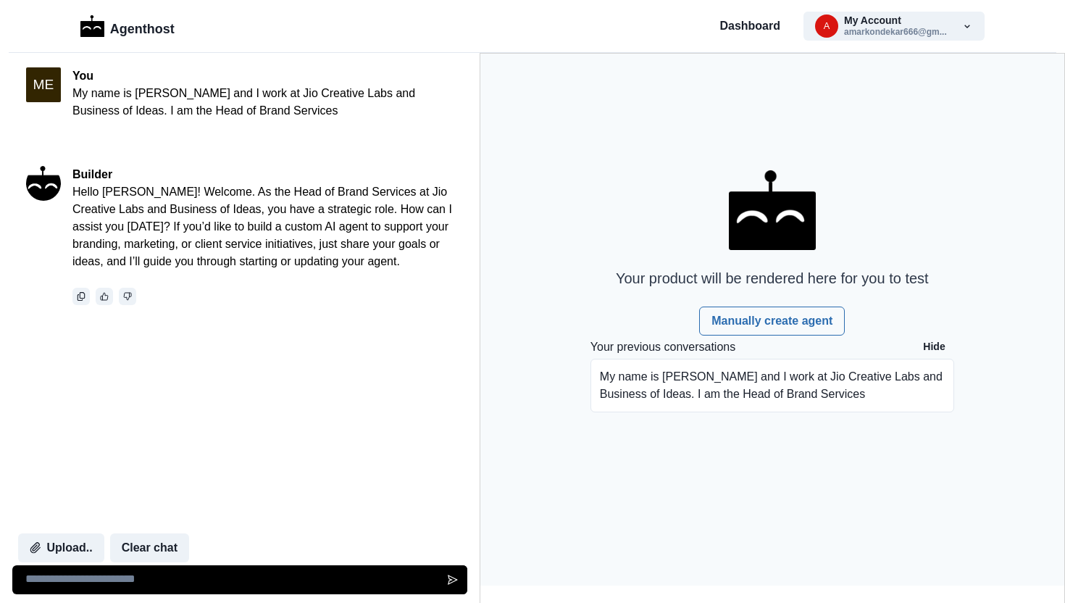
click at [296, 110] on p "My name is Amar Kondekar and I work at Jio Creative Labs and Business of Ideas.…" at bounding box center [262, 102] width 381 height 35
click at [295, 110] on p "My name is Amar Kondekar and I work at Jio Creative Labs and Business of Ideas.…" at bounding box center [262, 102] width 381 height 35
click at [291, 110] on p "My name is Amar Kondekar and I work at Jio Creative Labs and Business of Ideas.…" at bounding box center [262, 102] width 381 height 35
click at [278, 112] on p "My name is Amar Kondekar and I work at Jio Creative Labs and Business of Ideas.…" at bounding box center [262, 102] width 381 height 35
click at [299, 112] on p "My name is Amar Kondekar and I work at Jio Creative Labs and Business of Ideas.…" at bounding box center [262, 102] width 381 height 35
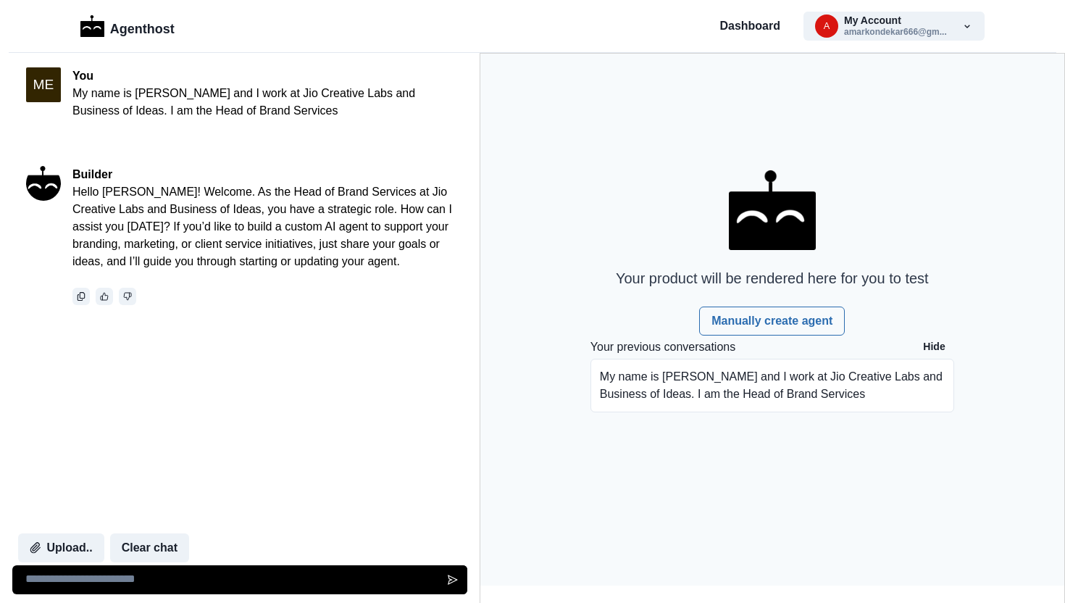
click at [167, 582] on textarea at bounding box center [239, 579] width 455 height 29
paste textarea "**********"
type textarea "**********"
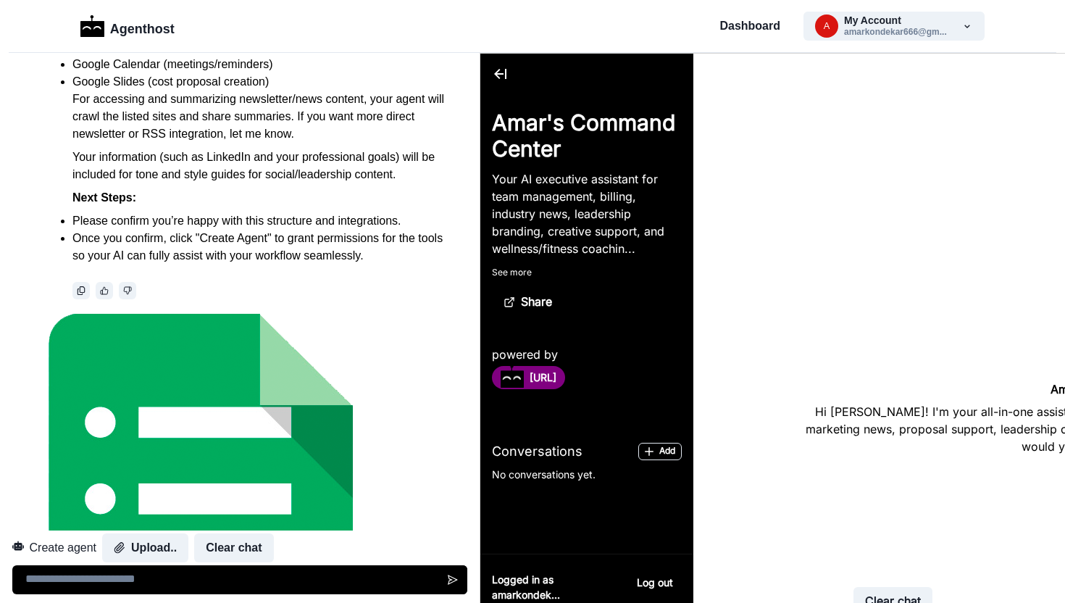
click at [480, 54] on p "See more" at bounding box center [480, 54] width 0 height 0
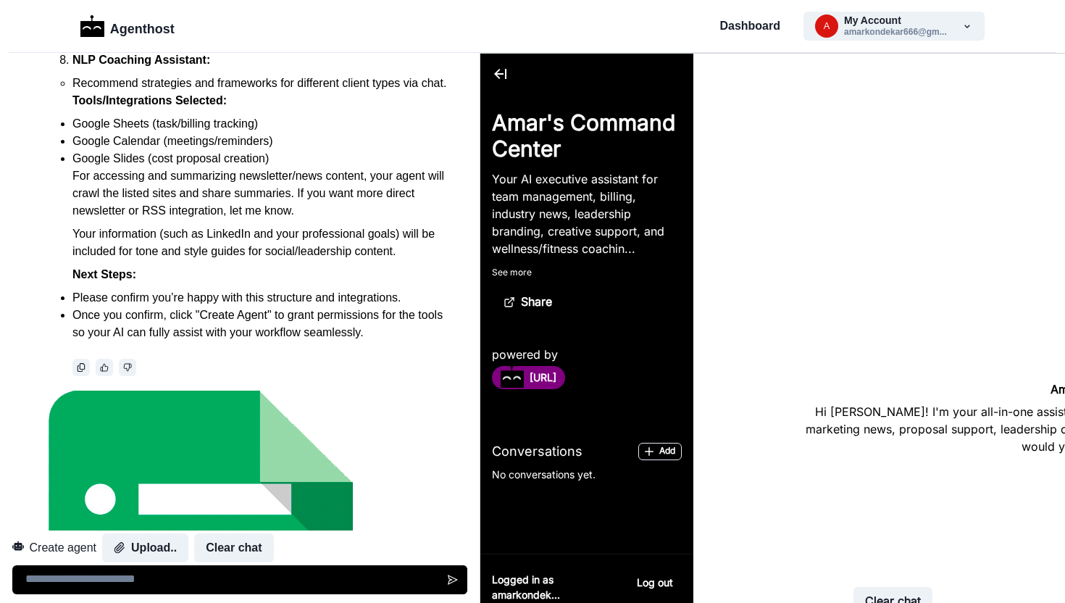
scroll to position [1710, 0]
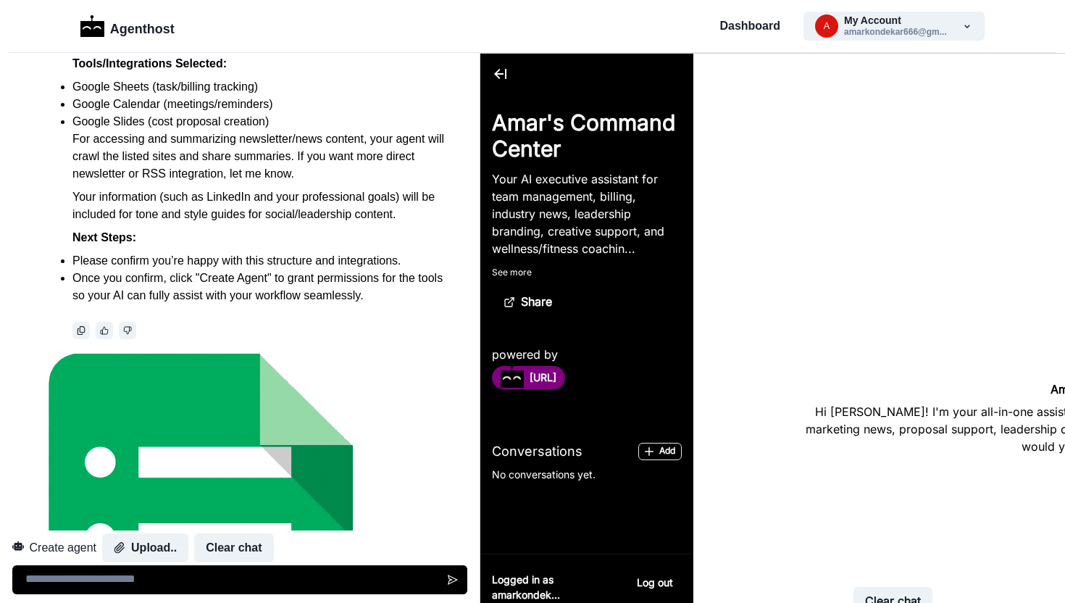
click at [83, 548] on button "Create agent" at bounding box center [54, 547] width 85 height 29
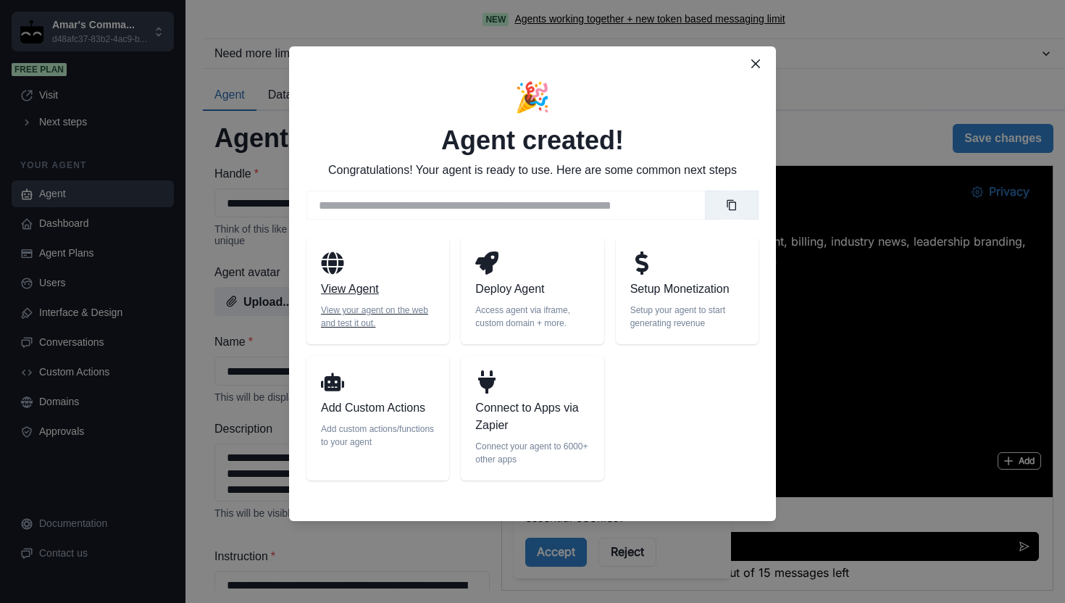
click at [377, 298] on div "View Agent View your agent on the web and test it out." at bounding box center [377, 290] width 143 height 107
